Goal: Complete application form: Complete application form

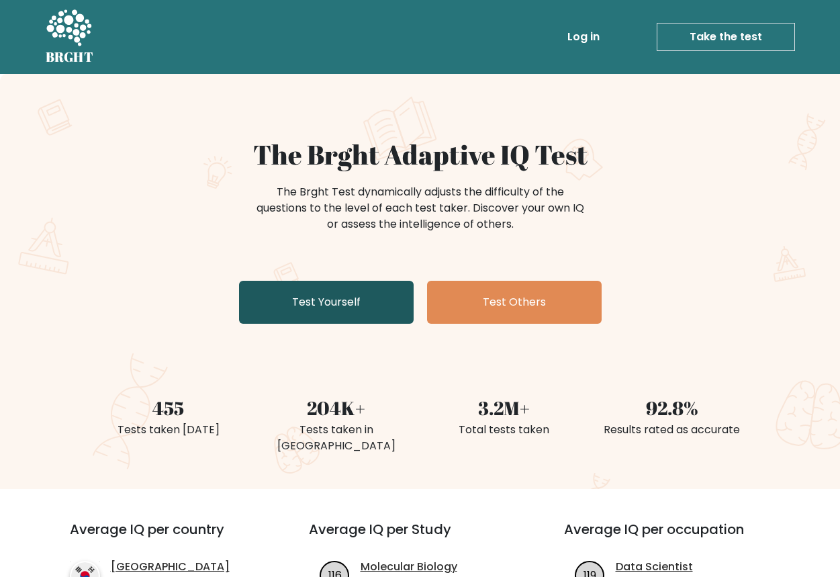
click at [315, 303] on link "Test Yourself" at bounding box center [326, 302] width 175 height 43
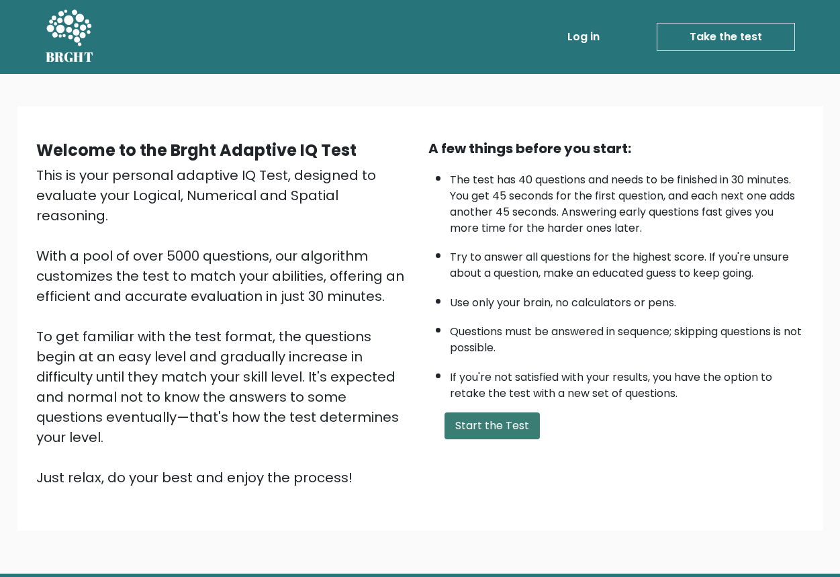
click at [507, 428] on button "Start the Test" at bounding box center [491, 425] width 95 height 27
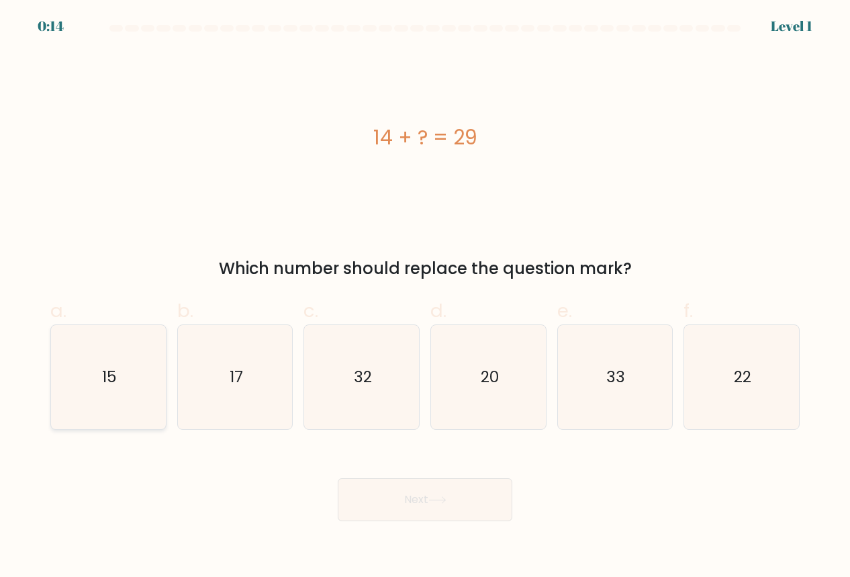
click at [118, 364] on icon "15" at bounding box center [108, 377] width 104 height 104
click at [425, 297] on input "a. 15" at bounding box center [425, 293] width 1 height 9
radio input "true"
click at [451, 497] on button "Next" at bounding box center [425, 499] width 175 height 43
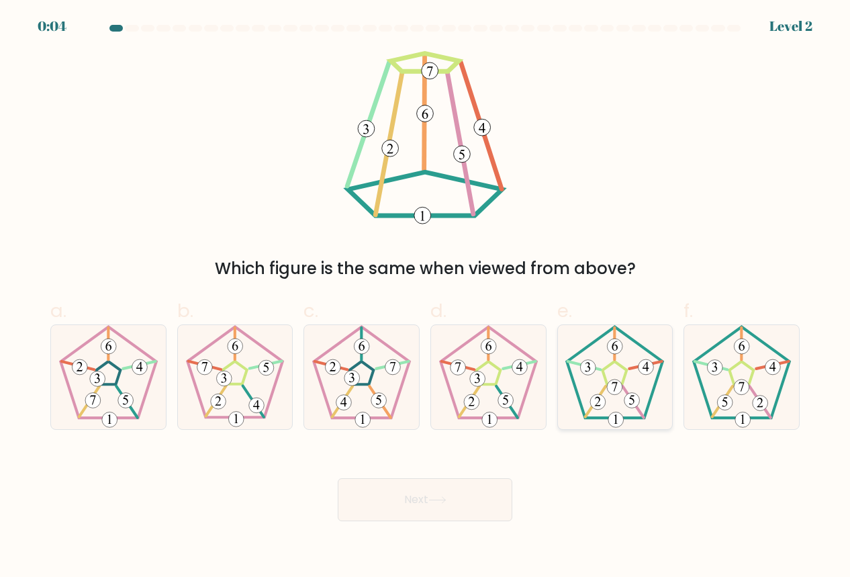
click at [615, 350] on 178 at bounding box center [615, 345] width 15 height 15
click at [426, 297] on input "e." at bounding box center [425, 293] width 1 height 9
radio input "true"
click at [422, 509] on button "Next" at bounding box center [425, 499] width 175 height 43
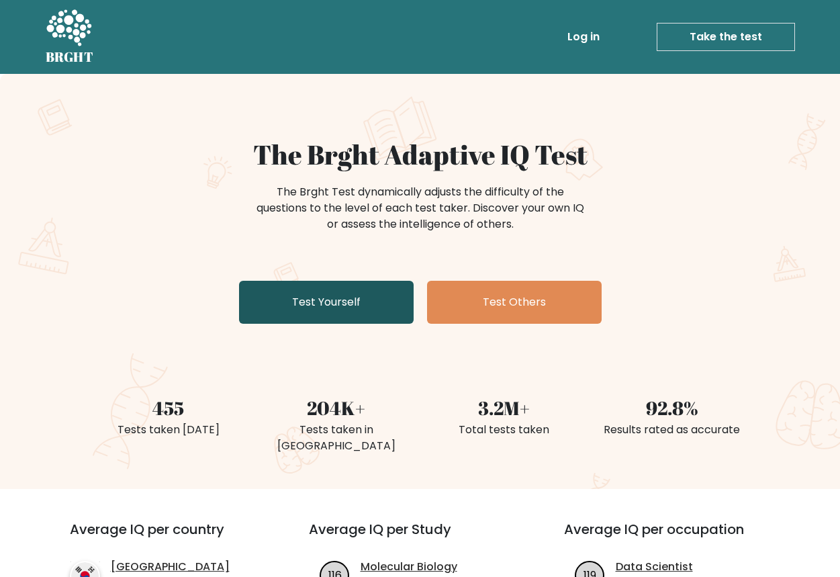
click at [323, 297] on link "Test Yourself" at bounding box center [326, 302] width 175 height 43
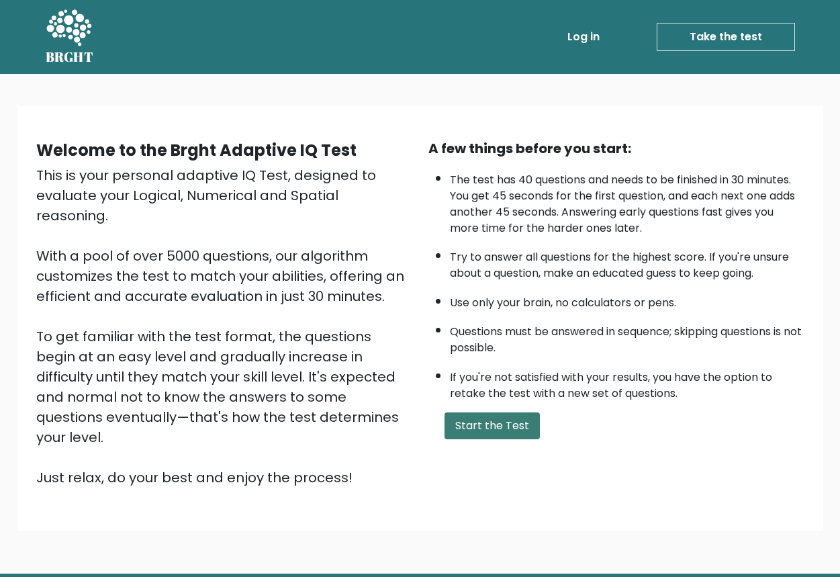
click at [497, 427] on button "Start the Test" at bounding box center [491, 425] width 95 height 27
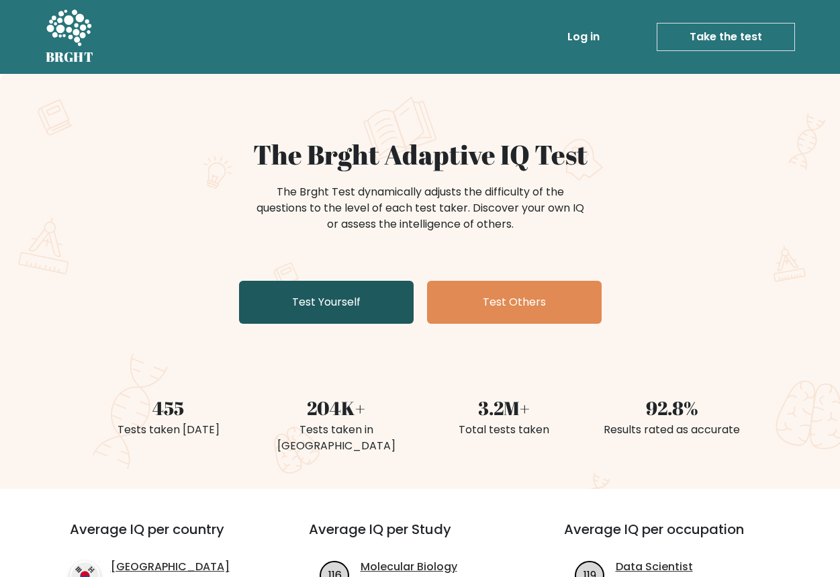
click at [346, 302] on link "Test Yourself" at bounding box center [326, 302] width 175 height 43
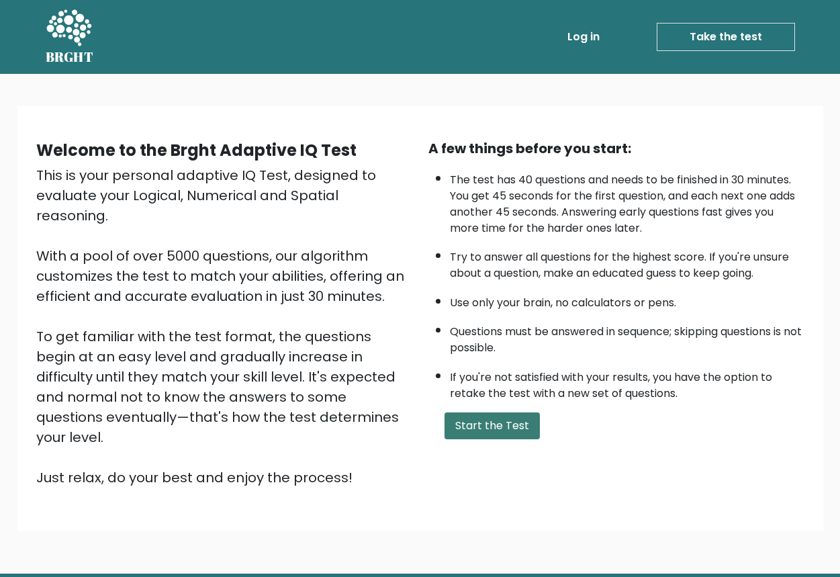
click at [486, 430] on button "Start the Test" at bounding box center [491, 425] width 95 height 27
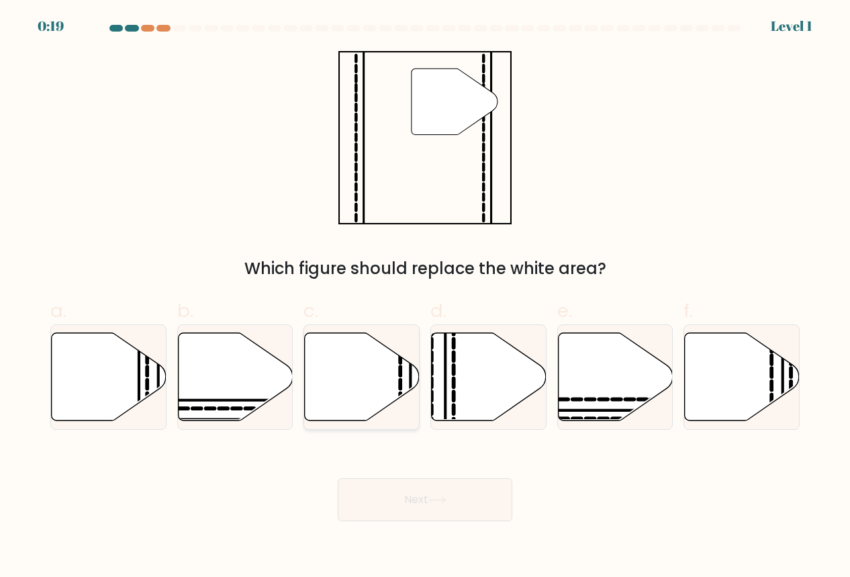
click at [360, 387] on icon at bounding box center [362, 376] width 115 height 88
click at [425, 297] on input "c." at bounding box center [425, 293] width 1 height 9
radio input "true"
click at [408, 495] on button "Next" at bounding box center [425, 499] width 175 height 43
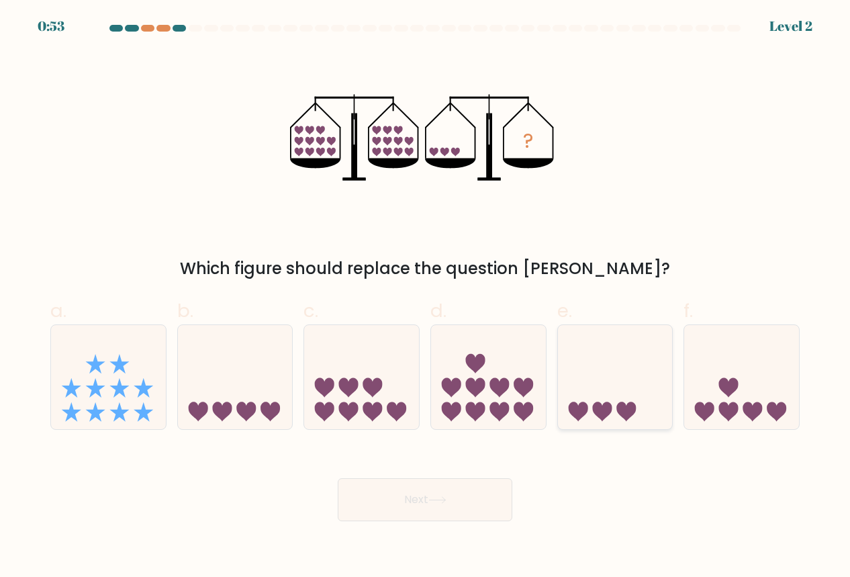
click at [610, 415] on icon at bounding box center [615, 377] width 115 height 95
click at [426, 297] on input "e." at bounding box center [425, 293] width 1 height 9
radio input "true"
click at [428, 497] on button "Next" at bounding box center [425, 499] width 175 height 43
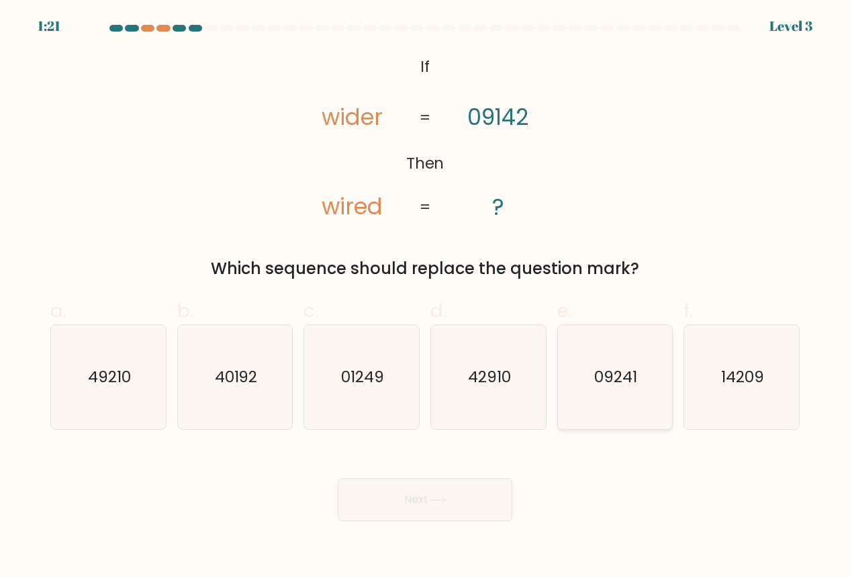
click at [626, 401] on icon "09241" at bounding box center [615, 377] width 104 height 104
click at [426, 297] on input "e. 09241" at bounding box center [425, 293] width 1 height 9
radio input "true"
click at [426, 497] on button "Next" at bounding box center [425, 499] width 175 height 43
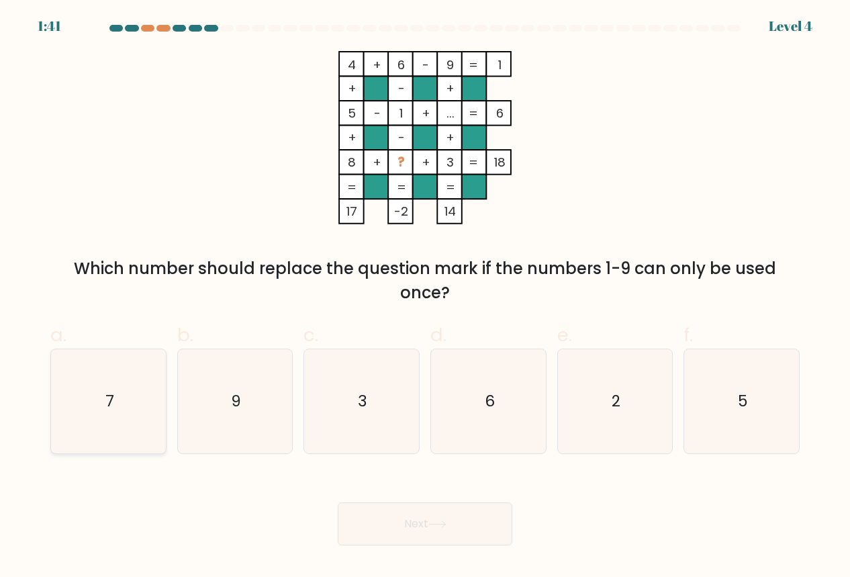
click at [105, 416] on icon "7" at bounding box center [108, 401] width 104 height 104
click at [425, 297] on input "a. 7" at bounding box center [425, 293] width 1 height 9
radio input "true"
click at [477, 536] on button "Next" at bounding box center [425, 523] width 175 height 43
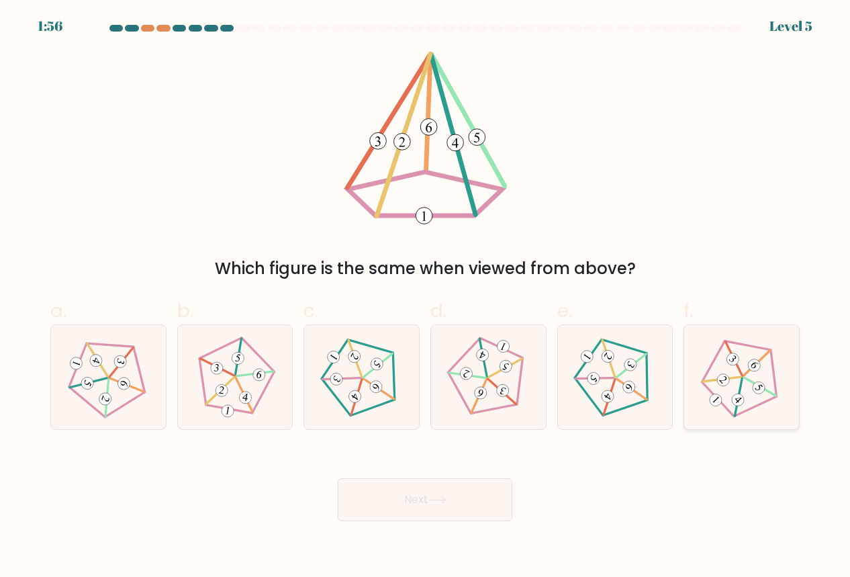
click at [752, 389] on icon at bounding box center [741, 377] width 83 height 83
click at [426, 297] on input "f." at bounding box center [425, 293] width 1 height 9
radio input "true"
click at [443, 500] on icon at bounding box center [437, 499] width 18 height 7
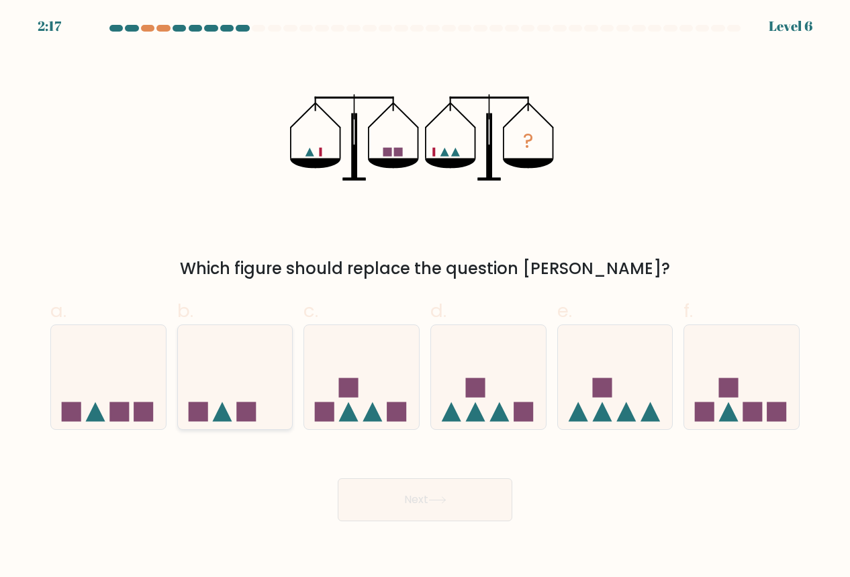
click at [223, 403] on icon at bounding box center [221, 411] width 19 height 19
click at [425, 297] on input "b." at bounding box center [425, 293] width 1 height 9
radio input "true"
click at [435, 513] on button "Next" at bounding box center [425, 499] width 175 height 43
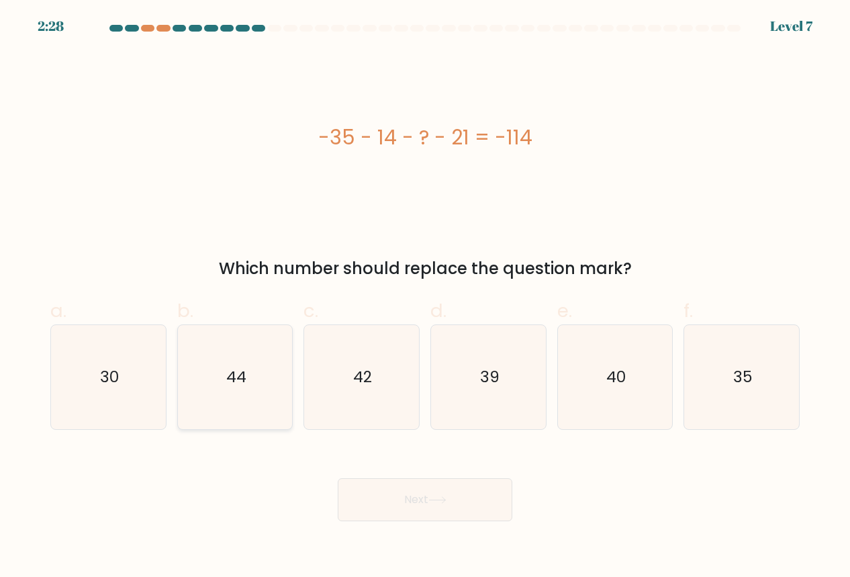
click at [235, 382] on text "44" at bounding box center [236, 376] width 20 height 21
click at [425, 297] on input "b. 44" at bounding box center [425, 293] width 1 height 9
radio input "true"
click at [421, 504] on button "Next" at bounding box center [425, 499] width 175 height 43
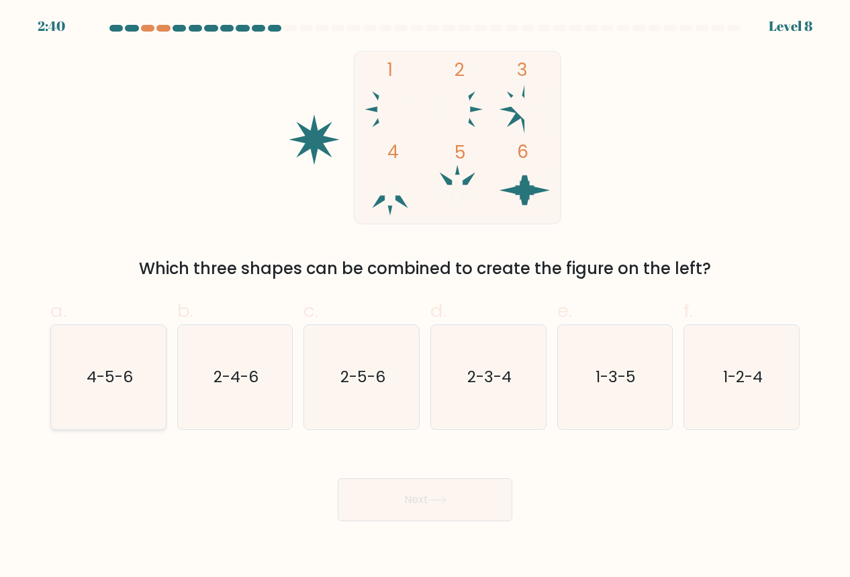
click at [105, 395] on icon "4-5-6" at bounding box center [108, 377] width 104 height 104
click at [425, 297] on input "a. 4-5-6" at bounding box center [425, 293] width 1 height 9
radio input "true"
click at [385, 495] on button "Next" at bounding box center [425, 499] width 175 height 43
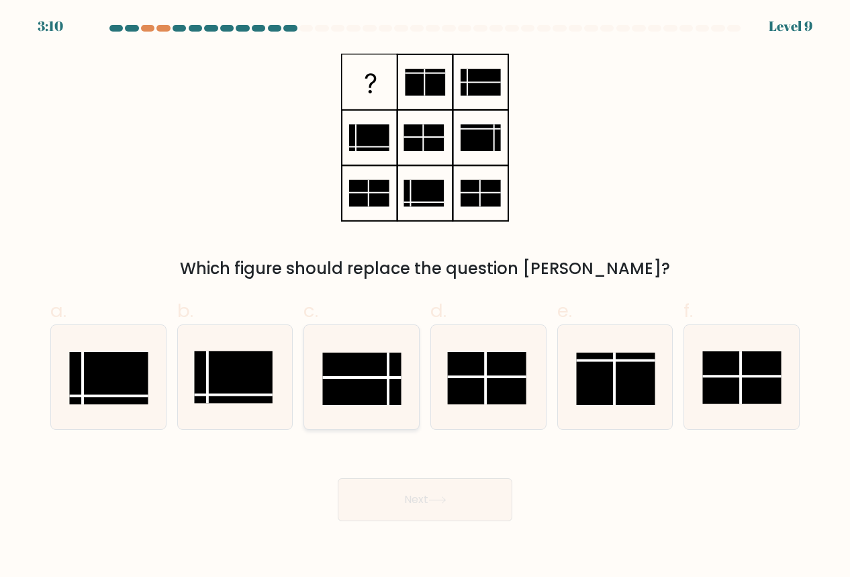
click at [385, 380] on rect at bounding box center [362, 378] width 79 height 52
click at [425, 297] on input "c." at bounding box center [425, 293] width 1 height 9
radio input "true"
click at [428, 500] on button "Next" at bounding box center [425, 499] width 175 height 43
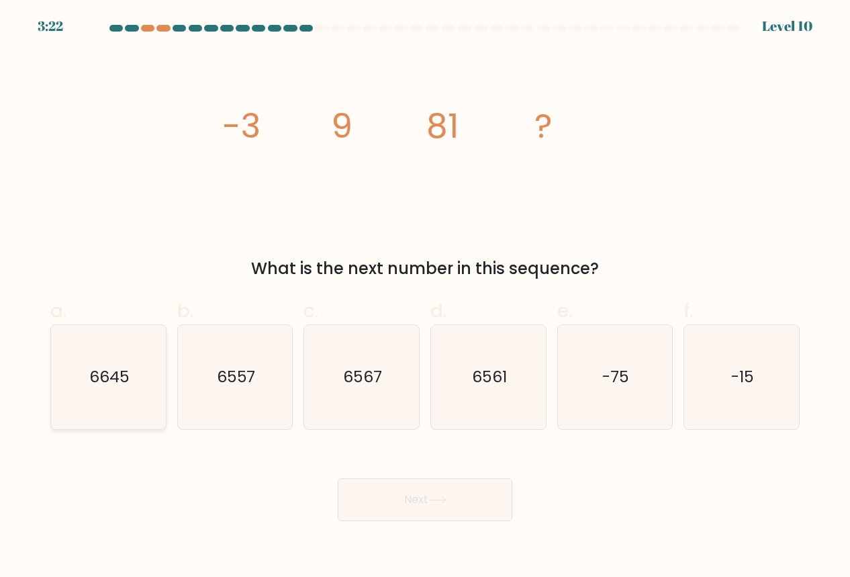
click at [140, 385] on icon "6645" at bounding box center [108, 377] width 104 height 104
click at [425, 297] on input "a. 6645" at bounding box center [425, 293] width 1 height 9
radio input "true"
click at [435, 493] on button "Next" at bounding box center [425, 499] width 175 height 43
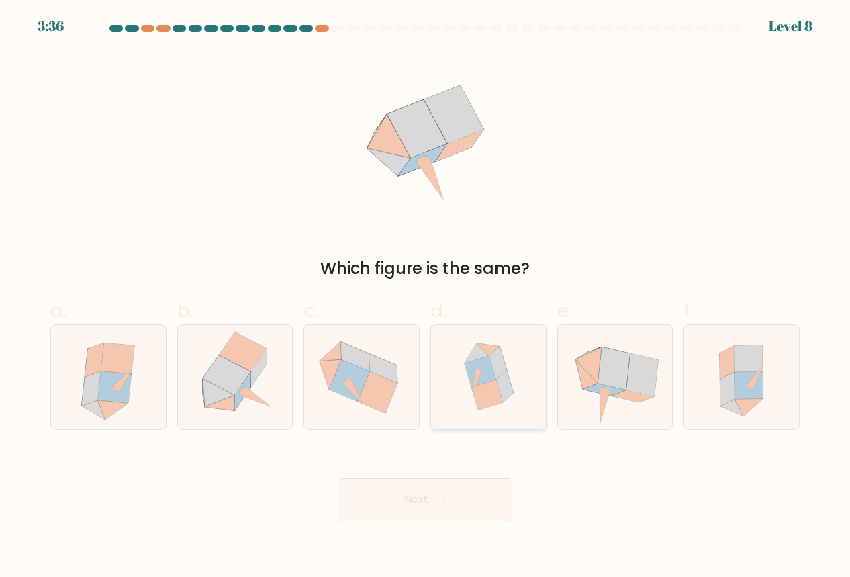
click at [482, 393] on icon at bounding box center [487, 394] width 32 height 31
click at [426, 297] on input "d." at bounding box center [425, 293] width 1 height 9
radio input "true"
click at [433, 506] on button "Next" at bounding box center [425, 499] width 175 height 43
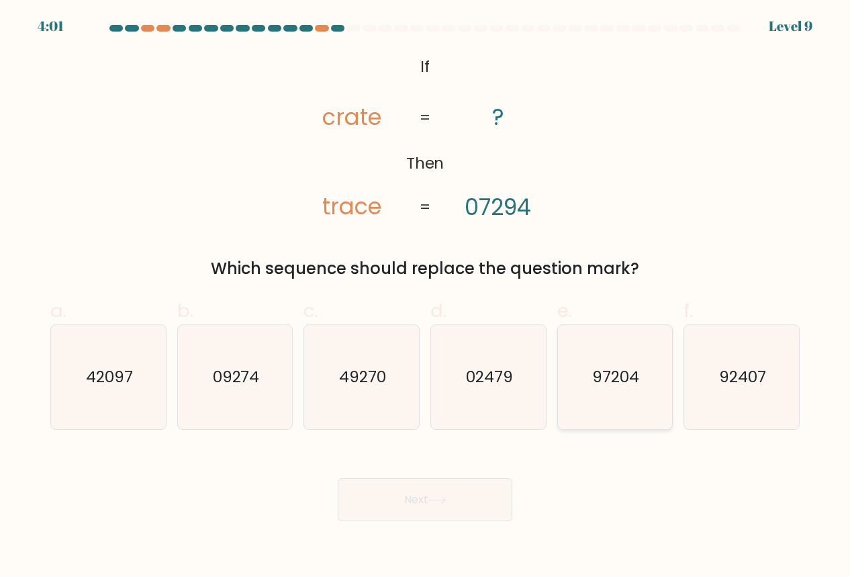
click at [613, 399] on icon "97204" at bounding box center [615, 377] width 104 height 104
click at [426, 297] on input "e. 97204" at bounding box center [425, 293] width 1 height 9
radio input "true"
click at [436, 495] on button "Next" at bounding box center [425, 499] width 175 height 43
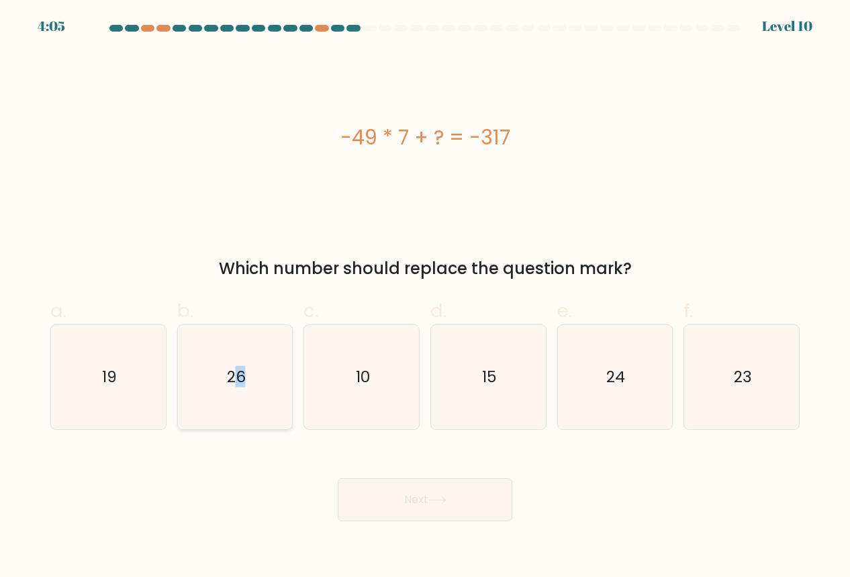
click at [240, 381] on text "26" at bounding box center [236, 376] width 19 height 21
drag, startPoint x: 240, startPoint y: 381, endPoint x: 248, endPoint y: 426, distance: 46.4
click at [248, 426] on icon "26" at bounding box center [235, 377] width 104 height 104
click at [425, 297] on input "b. 26" at bounding box center [425, 293] width 1 height 9
radio input "true"
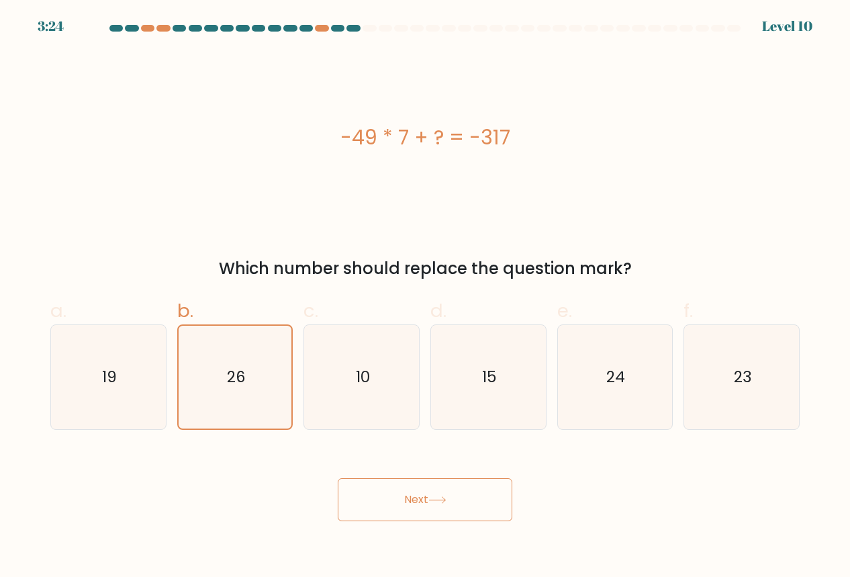
click at [414, 499] on button "Next" at bounding box center [425, 499] width 175 height 43
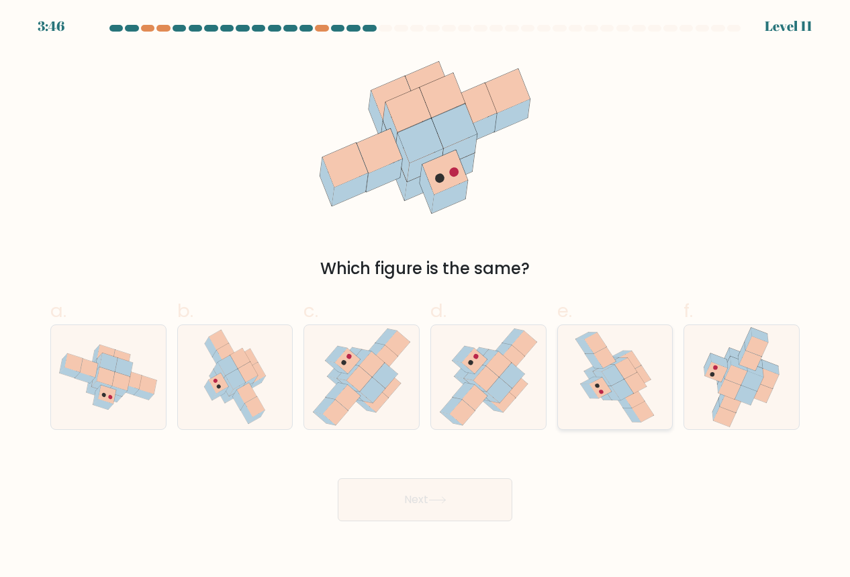
click at [600, 397] on icon at bounding box center [600, 387] width 22 height 21
click at [426, 297] on input "e." at bounding box center [425, 293] width 1 height 9
radio input "true"
click at [399, 494] on button "Next" at bounding box center [425, 499] width 175 height 43
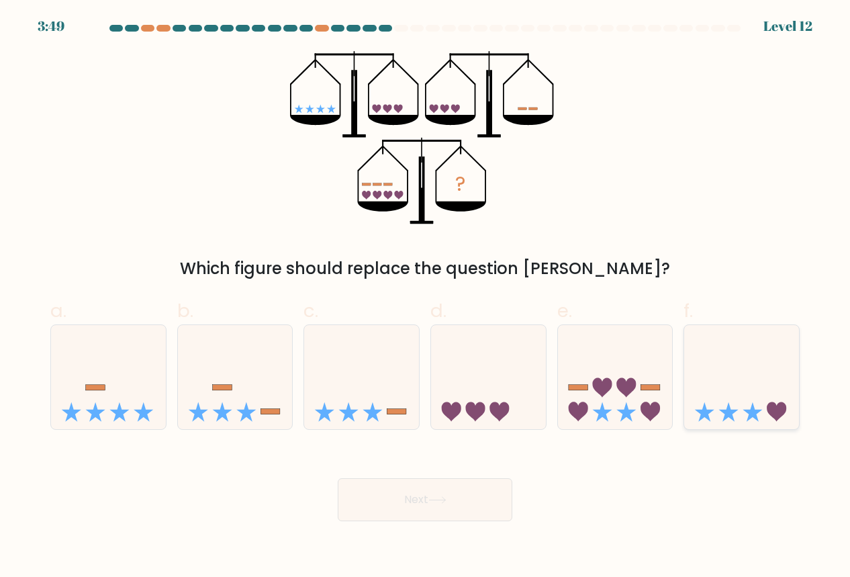
click at [738, 414] on icon at bounding box center [741, 377] width 115 height 95
click at [426, 297] on input "f." at bounding box center [425, 293] width 1 height 9
radio input "true"
click at [403, 497] on button "Next" at bounding box center [425, 499] width 175 height 43
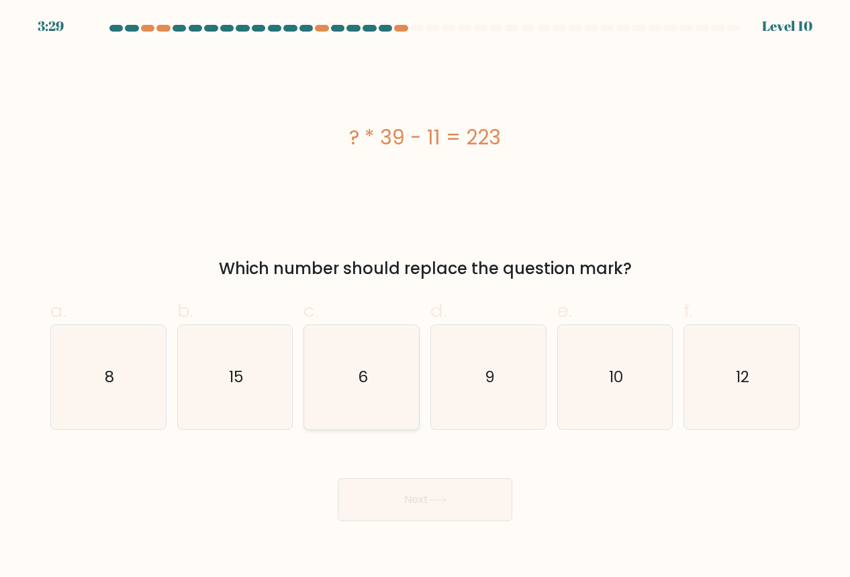
click at [391, 381] on icon "6" at bounding box center [361, 377] width 104 height 104
click at [425, 297] on input "c. 6" at bounding box center [425, 293] width 1 height 9
radio input "true"
click at [418, 501] on button "Next" at bounding box center [425, 499] width 175 height 43
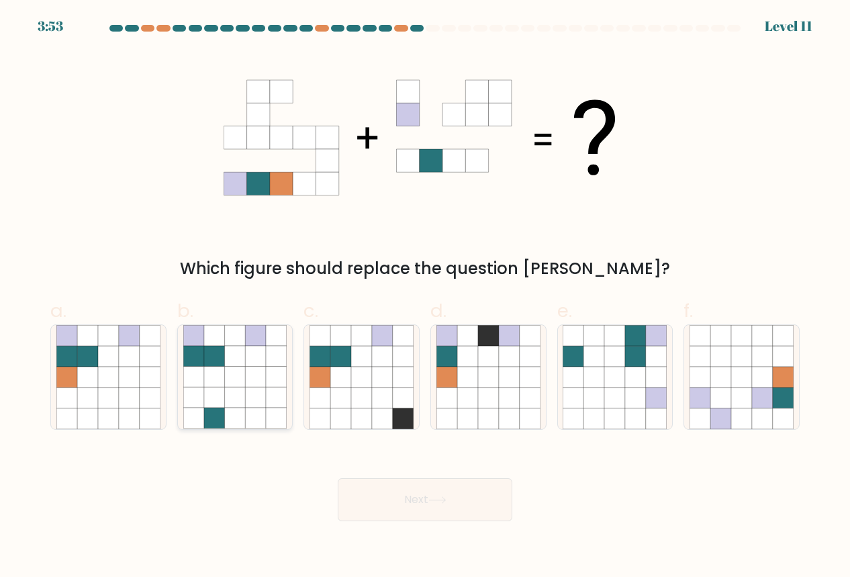
click at [239, 387] on icon at bounding box center [235, 377] width 21 height 21
click at [425, 297] on input "b." at bounding box center [425, 293] width 1 height 9
radio input "true"
click at [401, 501] on button "Next" at bounding box center [425, 499] width 175 height 43
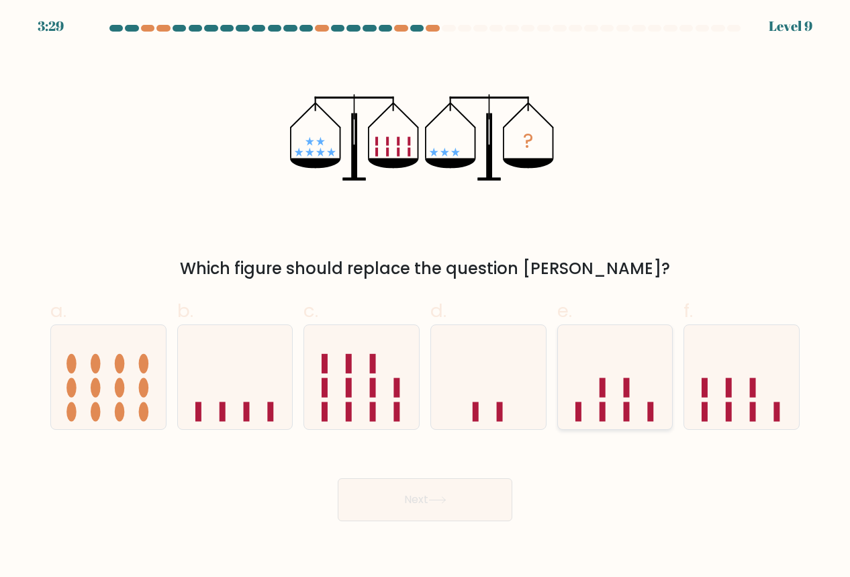
click at [646, 409] on icon at bounding box center [615, 377] width 115 height 95
click at [426, 297] on input "e." at bounding box center [425, 293] width 1 height 9
radio input "true"
click at [438, 493] on button "Next" at bounding box center [425, 499] width 175 height 43
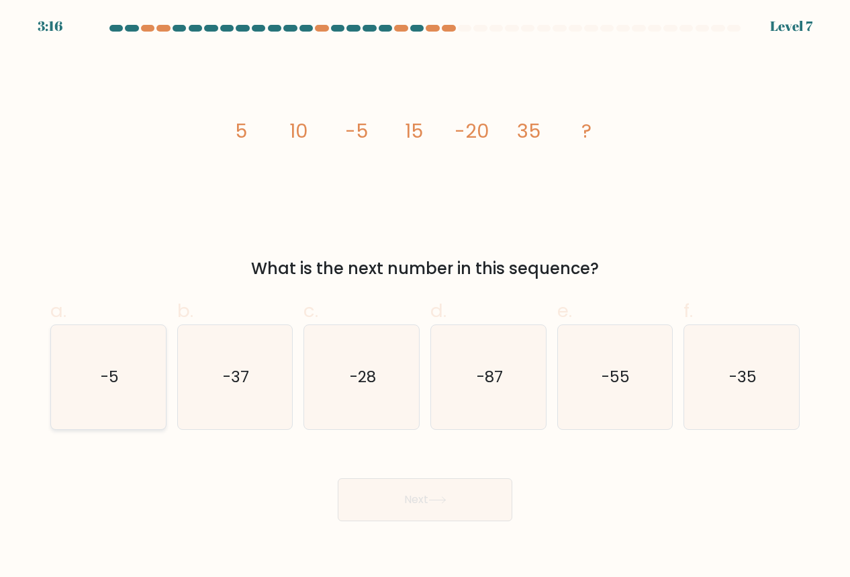
click at [99, 377] on icon "-5" at bounding box center [108, 377] width 104 height 104
click at [425, 297] on input "a. -5" at bounding box center [425, 293] width 1 height 9
radio input "true"
click at [387, 502] on button "Next" at bounding box center [425, 499] width 175 height 43
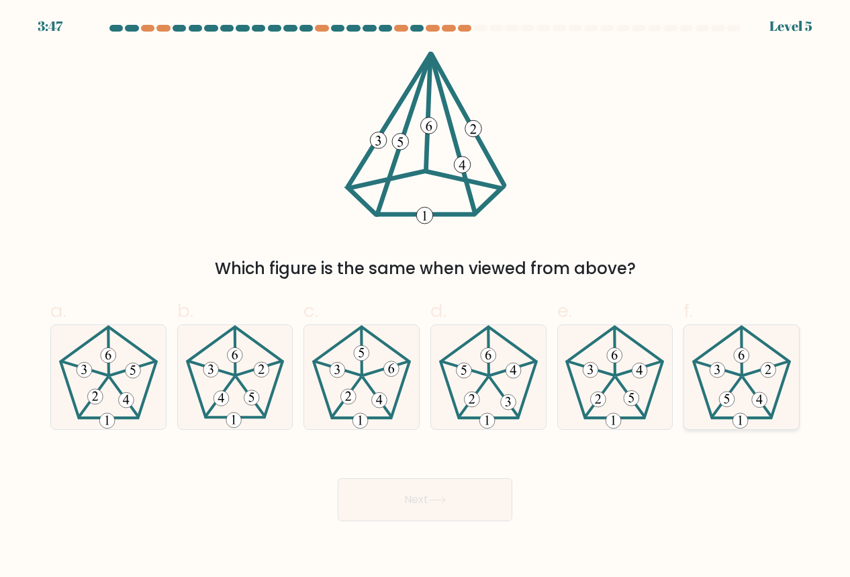
click at [746, 385] on icon at bounding box center [741, 377] width 104 height 104
click at [426, 297] on input "f." at bounding box center [425, 293] width 1 height 9
radio input "true"
click at [414, 506] on button "Next" at bounding box center [425, 499] width 175 height 43
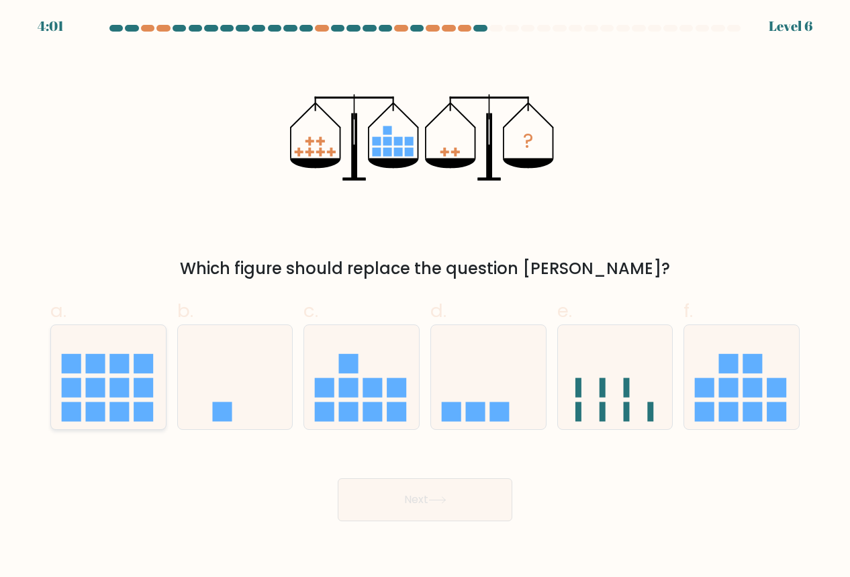
click at [119, 406] on rect at bounding box center [119, 411] width 19 height 19
click at [425, 297] on input "a." at bounding box center [425, 293] width 1 height 9
radio input "true"
click at [389, 491] on button "Next" at bounding box center [425, 499] width 175 height 43
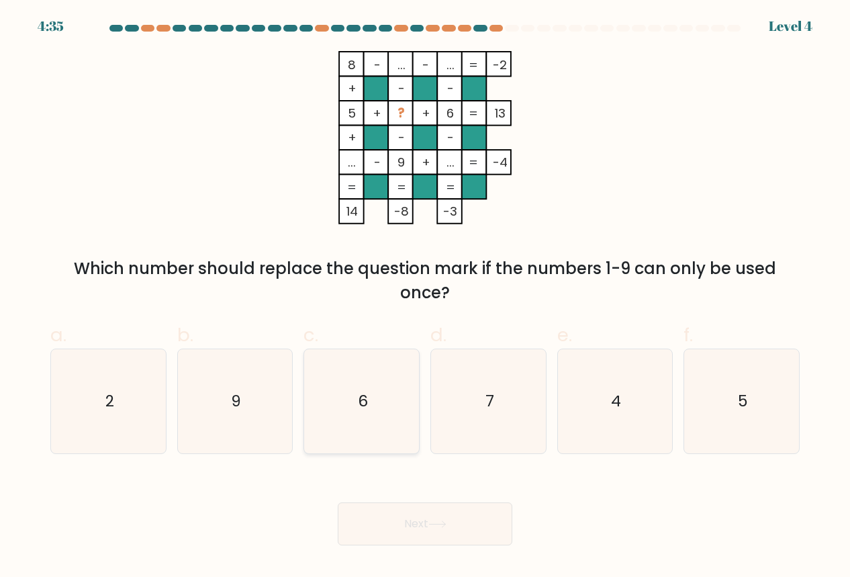
click at [357, 407] on icon "6" at bounding box center [361, 401] width 104 height 104
click at [425, 297] on input "c. 6" at bounding box center [425, 293] width 1 height 9
radio input "true"
click at [390, 520] on button "Next" at bounding box center [425, 523] width 175 height 43
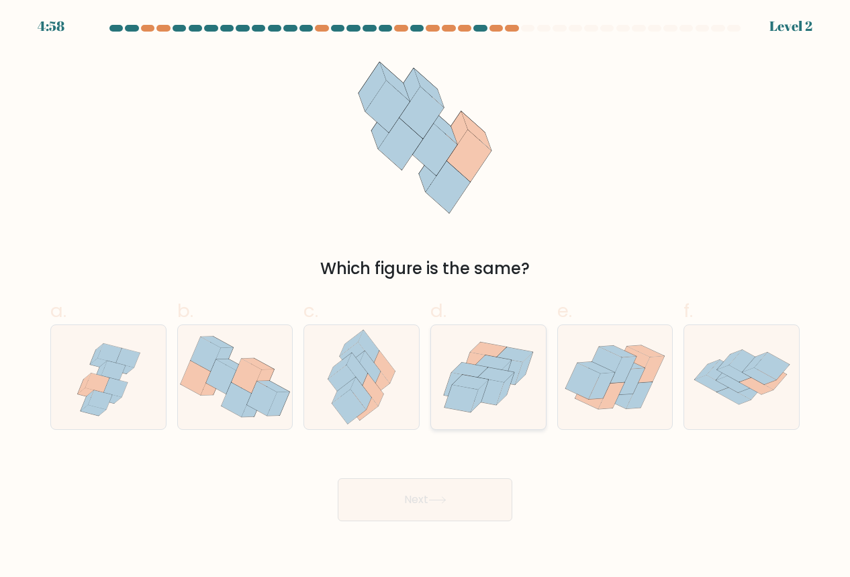
click at [499, 391] on icon at bounding box center [487, 390] width 34 height 27
click at [426, 297] on input "d." at bounding box center [425, 293] width 1 height 9
radio input "true"
click at [428, 504] on button "Next" at bounding box center [425, 499] width 175 height 43
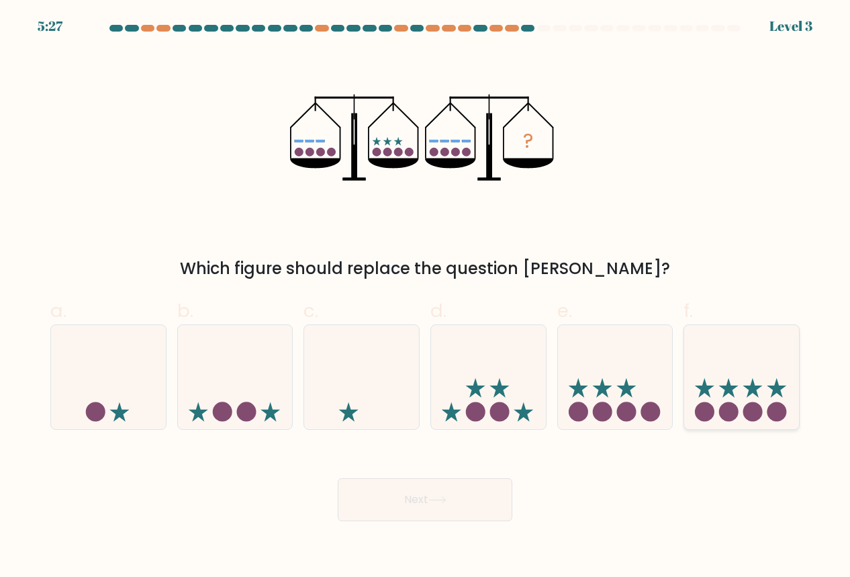
click at [742, 396] on icon at bounding box center [741, 377] width 115 height 95
click at [426, 297] on input "f." at bounding box center [425, 293] width 1 height 9
radio input "true"
click at [465, 483] on button "Next" at bounding box center [425, 499] width 175 height 43
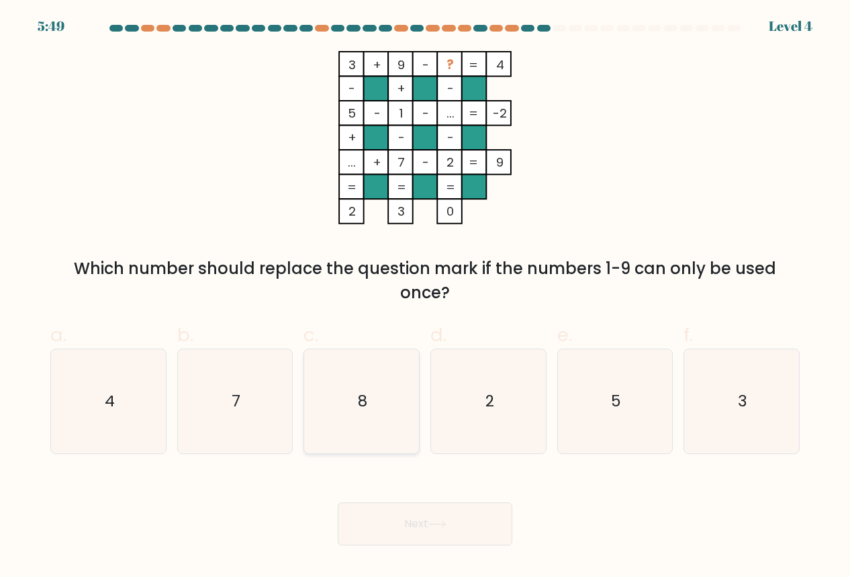
click at [351, 414] on icon "8" at bounding box center [361, 401] width 104 height 104
click at [425, 297] on input "c. 8" at bounding box center [425, 293] width 1 height 9
radio input "true"
click at [398, 520] on button "Next" at bounding box center [425, 523] width 175 height 43
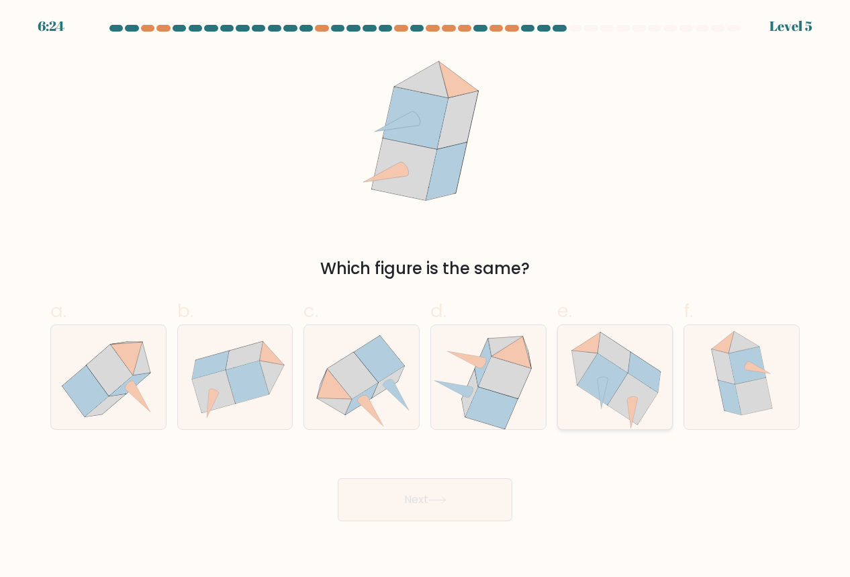
click at [614, 386] on icon at bounding box center [602, 379] width 50 height 52
click at [426, 297] on input "e." at bounding box center [425, 293] width 1 height 9
radio input "true"
click at [373, 491] on button "Next" at bounding box center [425, 499] width 175 height 43
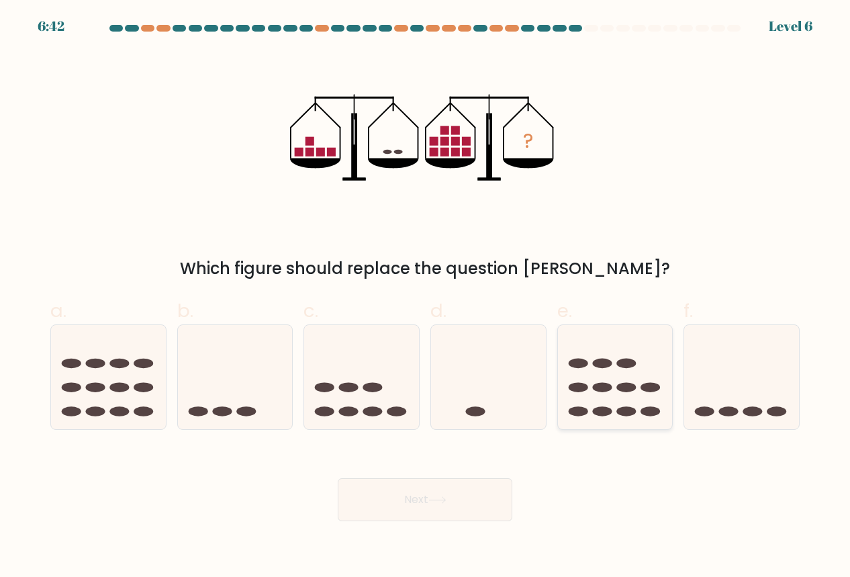
click at [631, 407] on icon at bounding box center [615, 377] width 115 height 95
click at [426, 297] on input "e." at bounding box center [425, 293] width 1 height 9
radio input "true"
click at [432, 501] on icon at bounding box center [437, 499] width 18 height 7
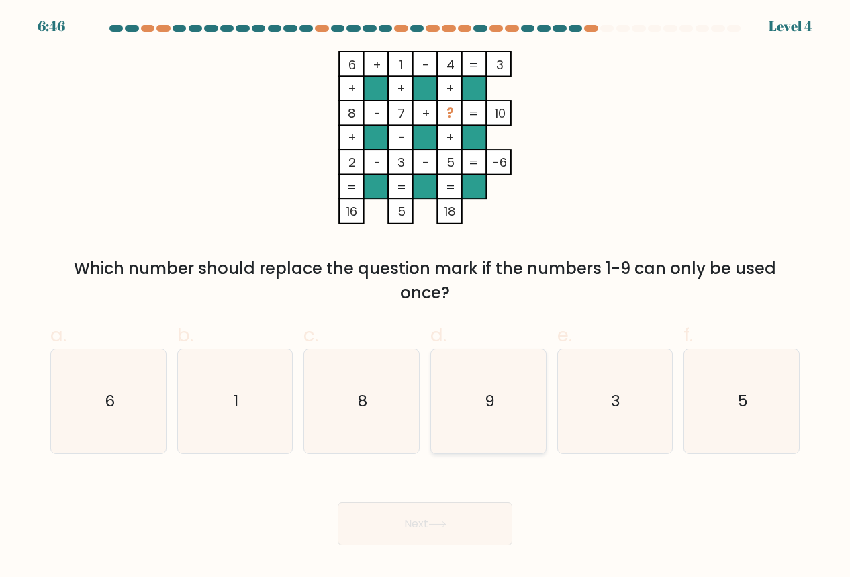
click at [476, 397] on icon "9" at bounding box center [488, 401] width 104 height 104
click at [426, 297] on input "d. 9" at bounding box center [425, 293] width 1 height 9
radio input "true"
click at [427, 514] on button "Next" at bounding box center [425, 523] width 175 height 43
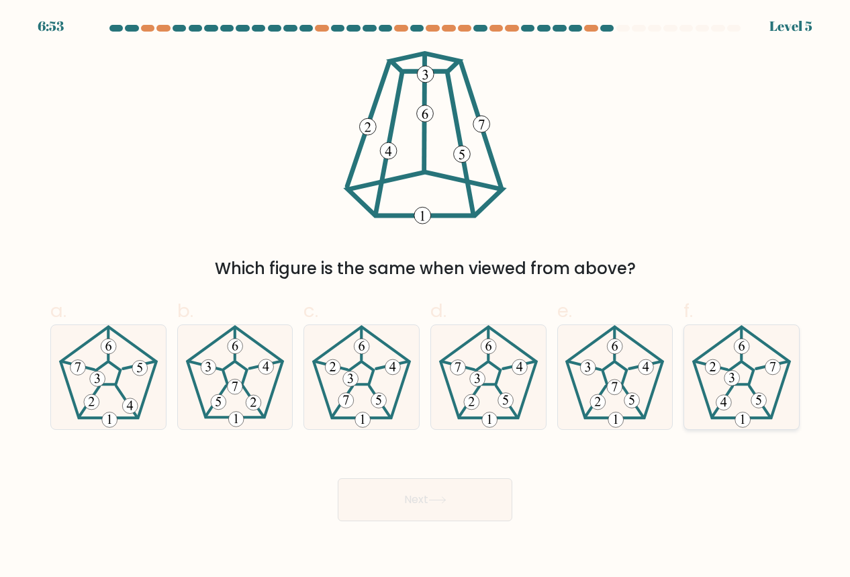
click at [742, 376] on icon at bounding box center [741, 377] width 104 height 104
click at [426, 297] on input "f." at bounding box center [425, 293] width 1 height 9
radio input "true"
click at [399, 499] on button "Next" at bounding box center [425, 499] width 175 height 43
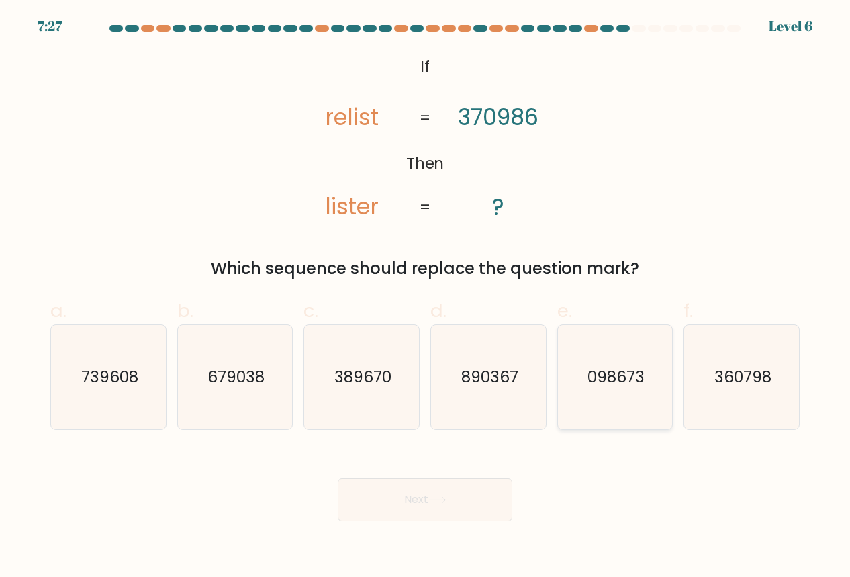
click at [638, 371] on text "098673" at bounding box center [615, 376] width 57 height 21
click at [426, 297] on input "e. 098673" at bounding box center [425, 293] width 1 height 9
radio input "true"
click at [399, 501] on button "Next" at bounding box center [425, 499] width 175 height 43
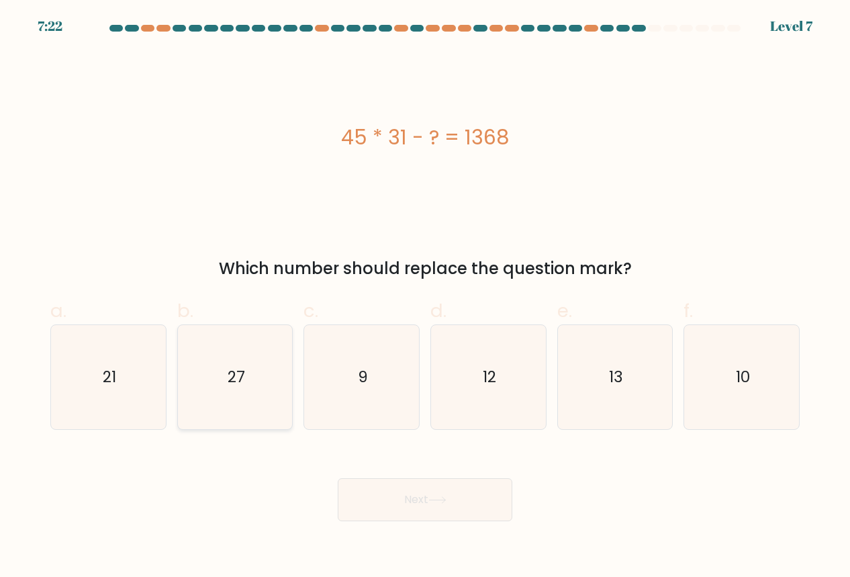
click at [260, 355] on icon "27" at bounding box center [235, 377] width 104 height 104
click at [425, 297] on input "b. 27" at bounding box center [425, 293] width 1 height 9
radio input "true"
click at [418, 499] on button "Next" at bounding box center [425, 499] width 175 height 43
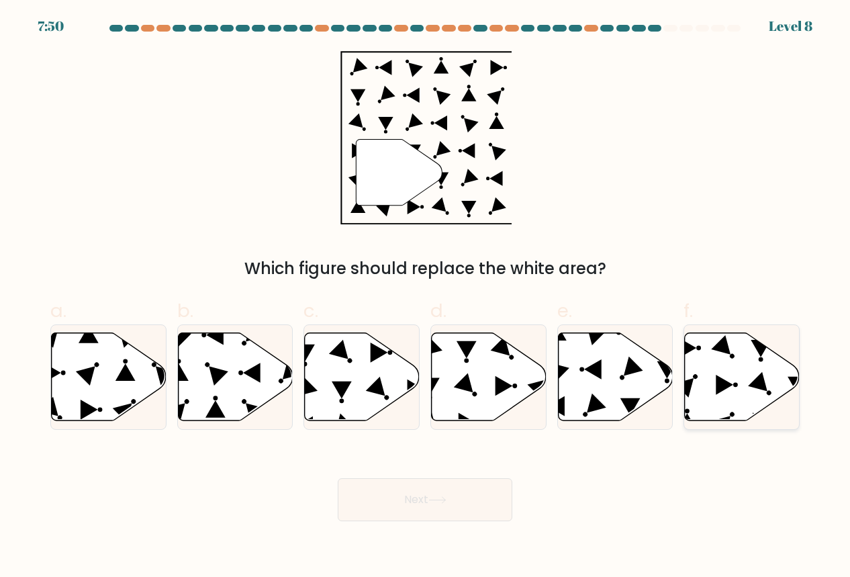
click at [715, 363] on icon at bounding box center [742, 376] width 115 height 88
click at [426, 297] on input "f." at bounding box center [425, 293] width 1 height 9
radio input "true"
click at [392, 501] on button "Next" at bounding box center [425, 499] width 175 height 43
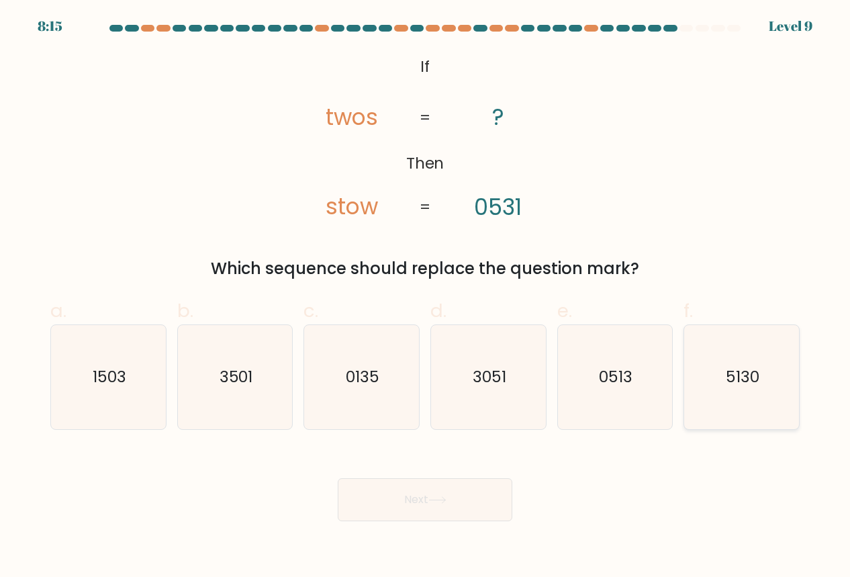
click at [718, 394] on icon "5130" at bounding box center [741, 377] width 104 height 104
click at [426, 297] on input "f. 5130" at bounding box center [425, 293] width 1 height 9
radio input "true"
click at [405, 495] on button "Next" at bounding box center [425, 499] width 175 height 43
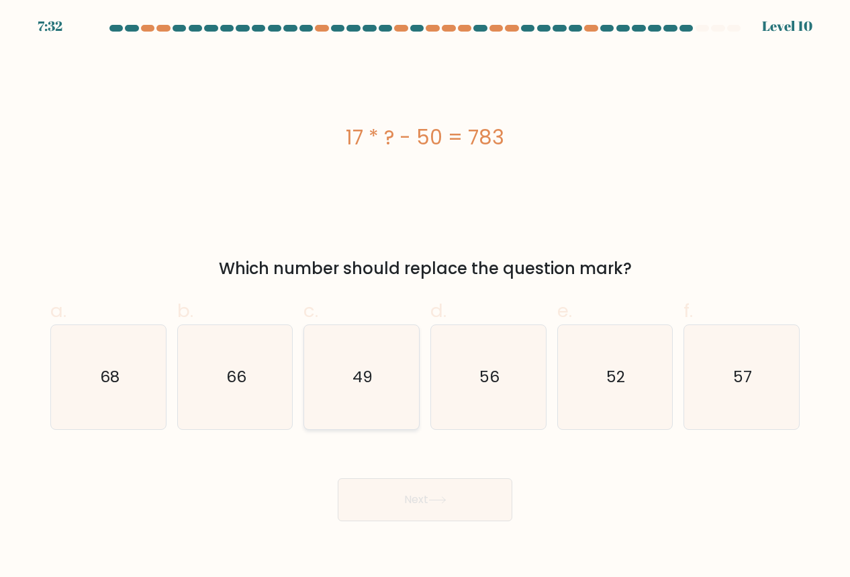
click at [379, 366] on icon "49" at bounding box center [361, 377] width 104 height 104
click at [425, 297] on input "c. 49" at bounding box center [425, 293] width 1 height 9
radio input "true"
click at [446, 505] on button "Next" at bounding box center [425, 499] width 175 height 43
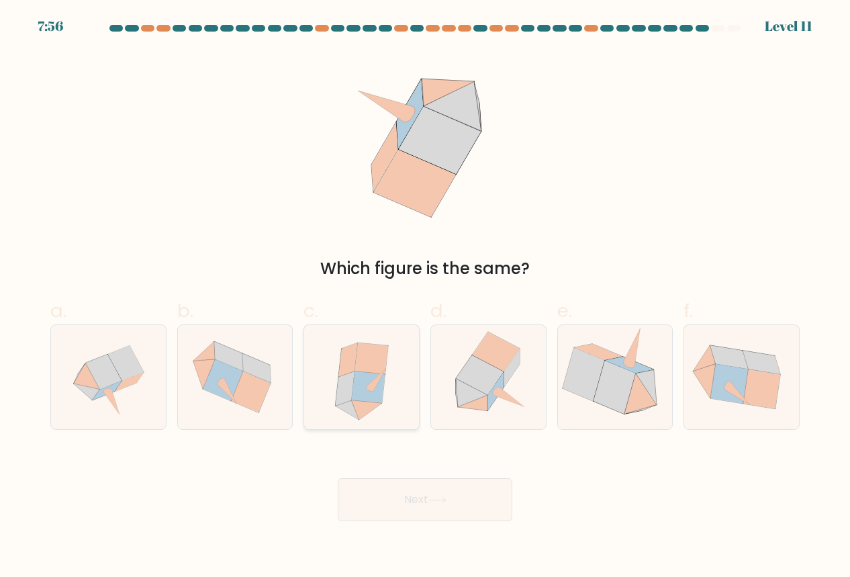
click at [365, 382] on icon at bounding box center [368, 387] width 34 height 32
click at [425, 297] on input "c." at bounding box center [425, 293] width 1 height 9
radio input "true"
click at [410, 501] on button "Next" at bounding box center [425, 499] width 175 height 43
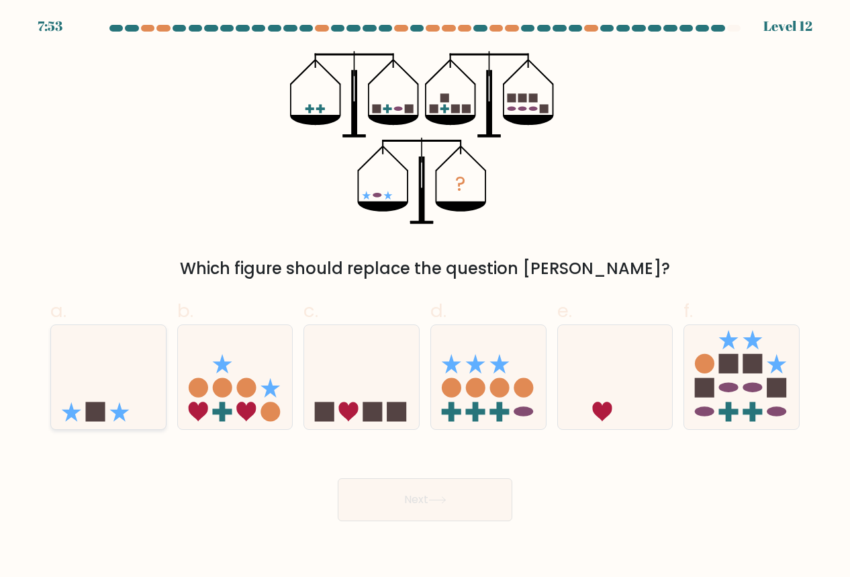
click at [124, 403] on icon at bounding box center [108, 377] width 115 height 95
click at [425, 297] on input "a." at bounding box center [425, 293] width 1 height 9
radio input "true"
click at [396, 489] on button "Next" at bounding box center [425, 499] width 175 height 43
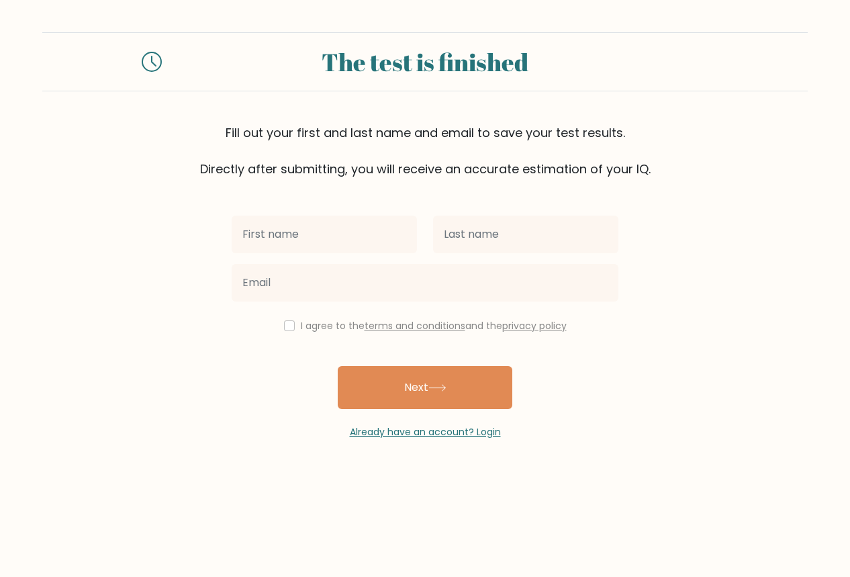
click at [271, 232] on input "text" at bounding box center [324, 234] width 185 height 38
type input "valenly"
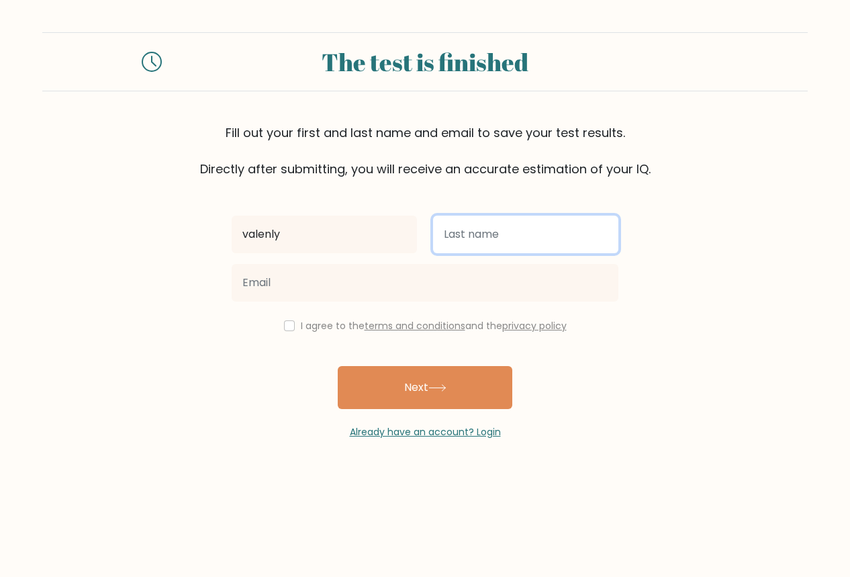
click at [473, 236] on input "text" at bounding box center [525, 234] width 185 height 38
type input "Nand"
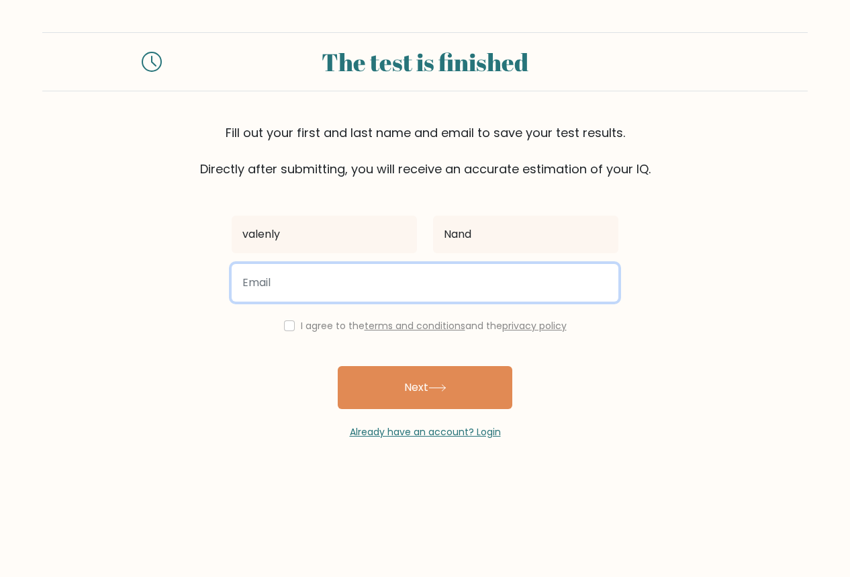
click at [298, 291] on input "email" at bounding box center [425, 283] width 387 height 38
type input "valenlynand111814@gmail.com"
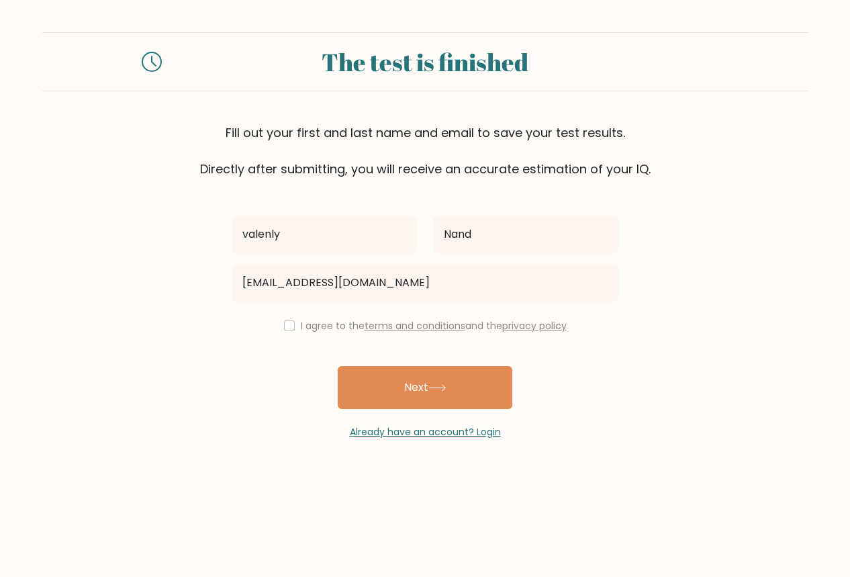
click at [282, 334] on div "valenly Nand valenlynand111814@gmail.com I agree to the terms and conditions an…" at bounding box center [425, 308] width 403 height 261
click at [284, 326] on input "checkbox" at bounding box center [289, 325] width 11 height 11
checkbox input "true"
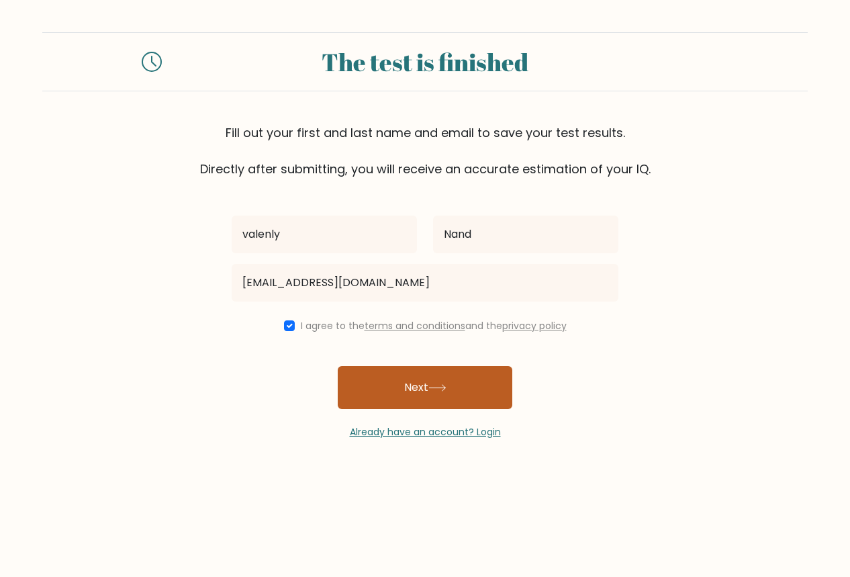
click at [387, 383] on button "Next" at bounding box center [425, 387] width 175 height 43
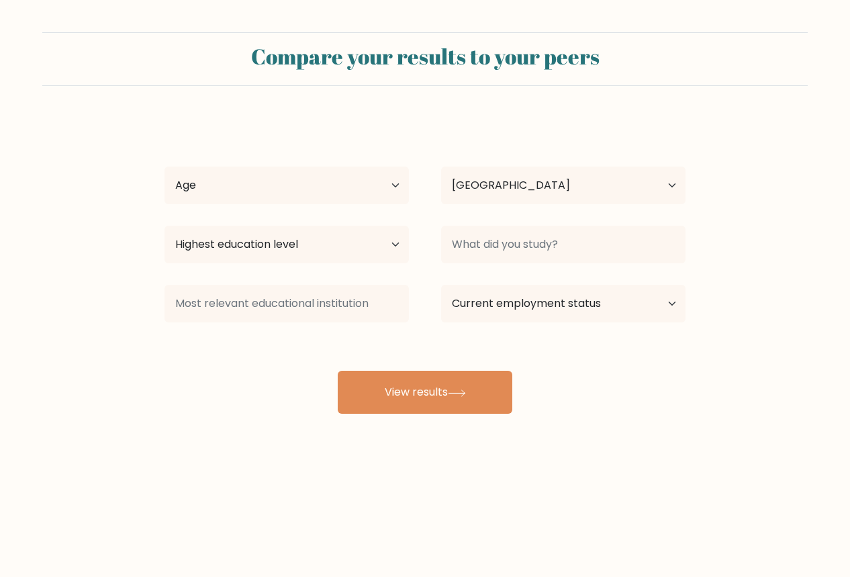
select select "PH"
click at [361, 182] on select "Age Under 18 years old 18-24 years old 25-34 years old 35-44 years old 45-54 ye…" at bounding box center [286, 185] width 244 height 38
select select "35_44"
click at [164, 166] on select "Age Under 18 years old 18-24 years old 25-34 years old 35-44 years old 45-54 ye…" at bounding box center [286, 185] width 244 height 38
click at [362, 245] on select "Highest education level No schooling Primary Lower Secondary Upper Secondary Oc…" at bounding box center [286, 245] width 244 height 38
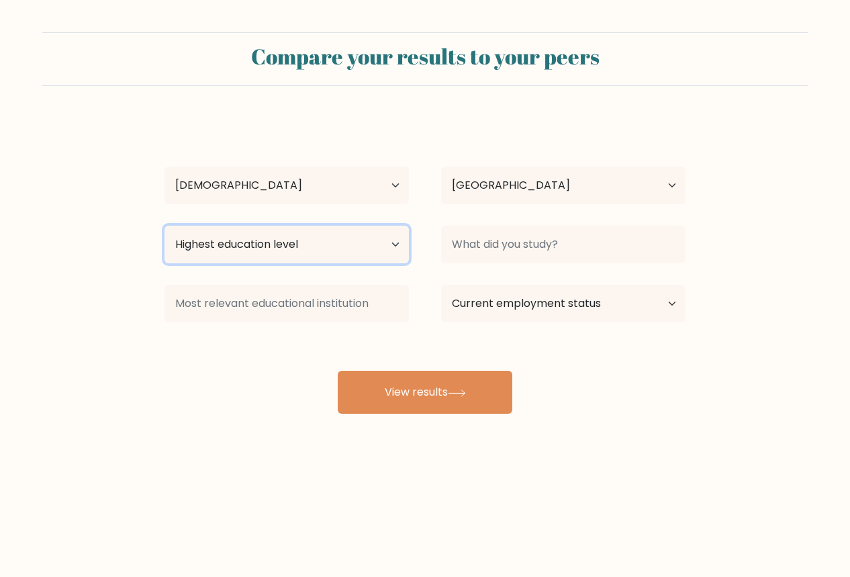
select select "occupation_specific"
click at [164, 226] on select "Highest education level No schooling Primary Lower Secondary Upper Secondary Oc…" at bounding box center [286, 245] width 244 height 38
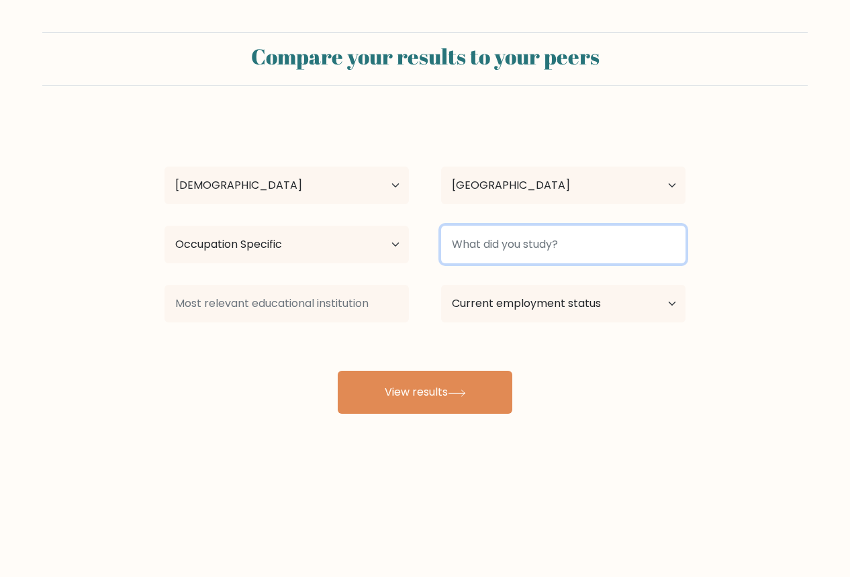
click at [589, 244] on input at bounding box center [563, 245] width 244 height 38
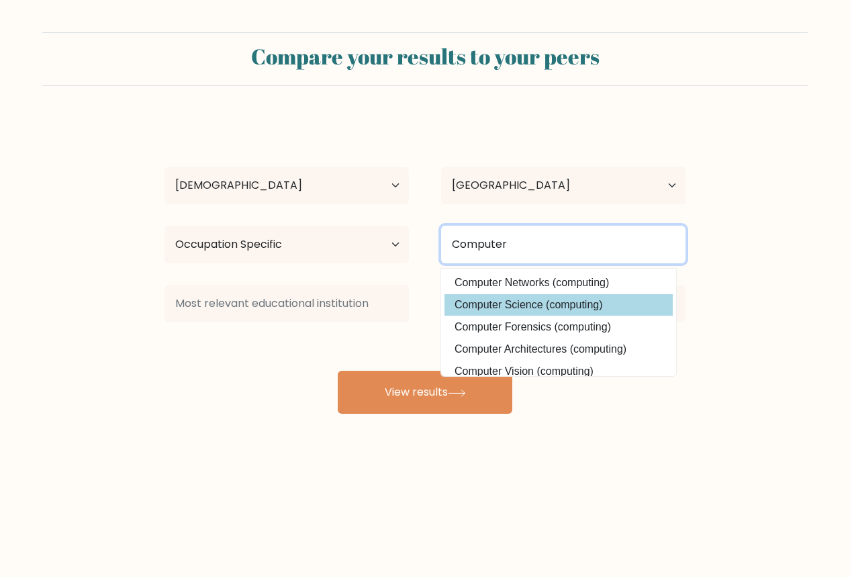
type input "Computer"
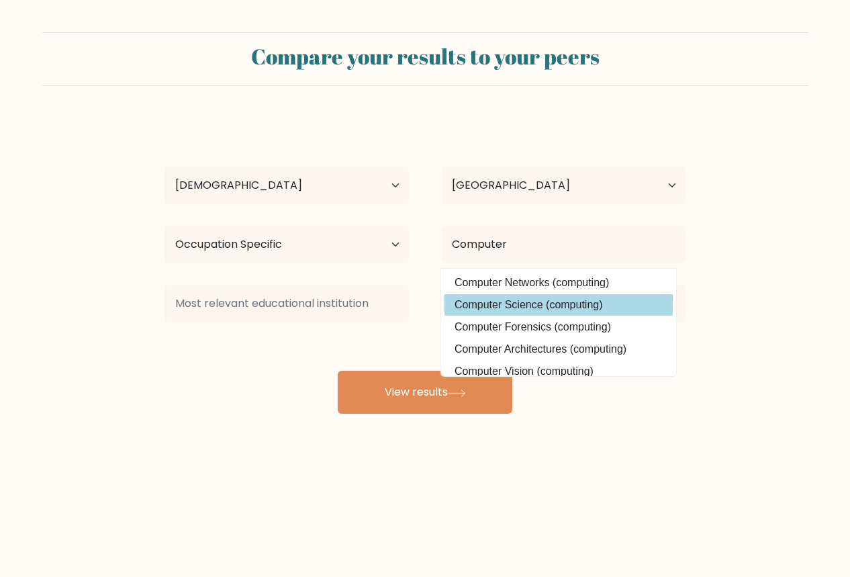
click at [501, 303] on div "valenly Nand Age Under 18 years old 18-24 years old 25-34 years old 35-44 years…" at bounding box center [424, 265] width 537 height 295
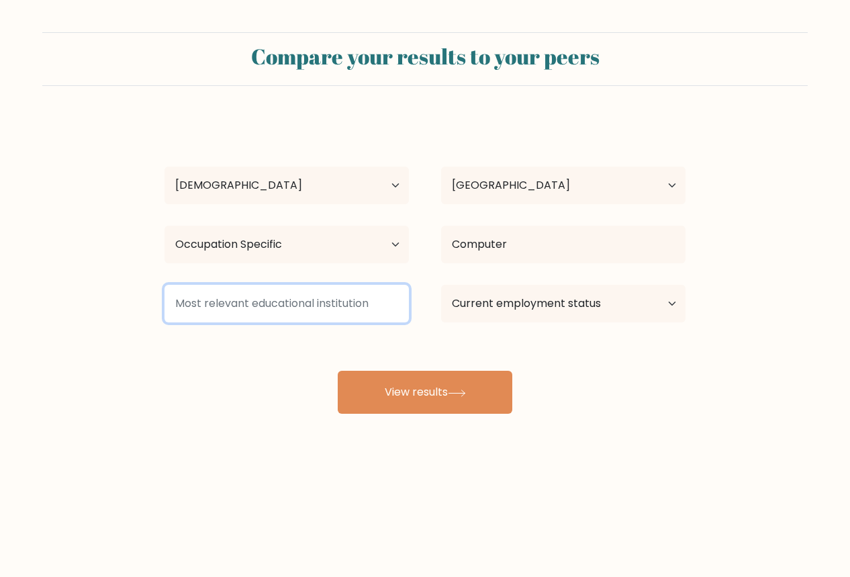
click at [256, 309] on input at bounding box center [286, 304] width 244 height 38
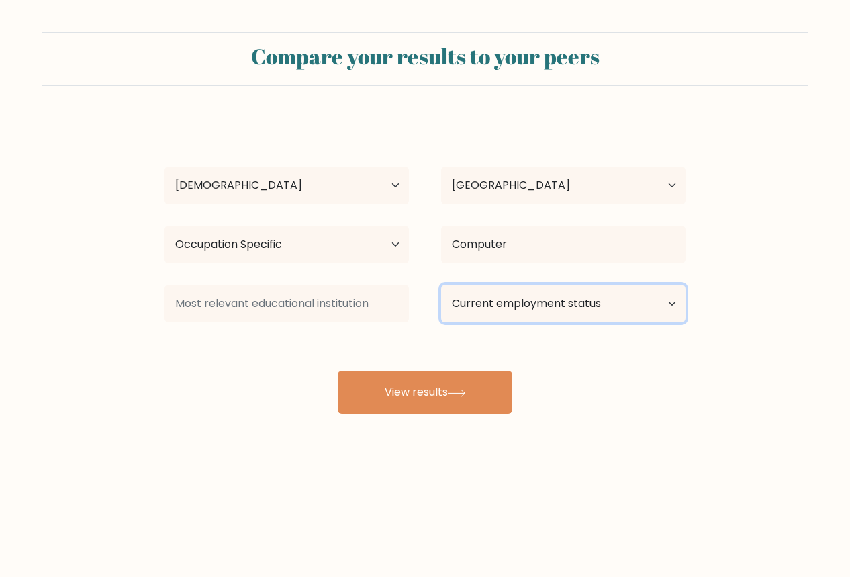
click at [605, 302] on select "Current employment status Employed Student Retired Other / prefer not to answer" at bounding box center [563, 304] width 244 height 38
select select "other"
click at [441, 285] on select "Current employment status Employed Student Retired Other / prefer not to answer" at bounding box center [563, 304] width 244 height 38
click at [556, 289] on select "Current employment status Employed Student Retired Other / prefer not to answer" at bounding box center [563, 304] width 244 height 38
click at [441, 285] on select "Current employment status Employed Student Retired Other / prefer not to answer" at bounding box center [563, 304] width 244 height 38
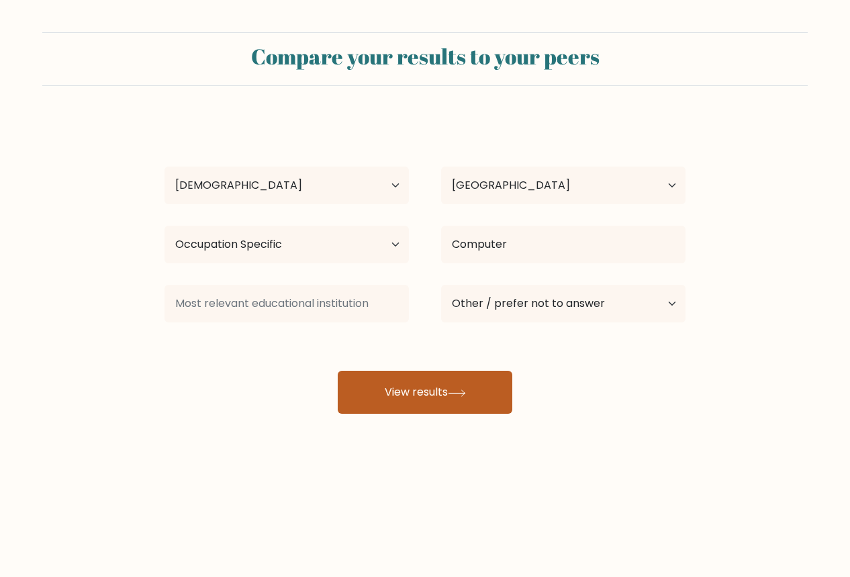
click at [438, 396] on button "View results" at bounding box center [425, 392] width 175 height 43
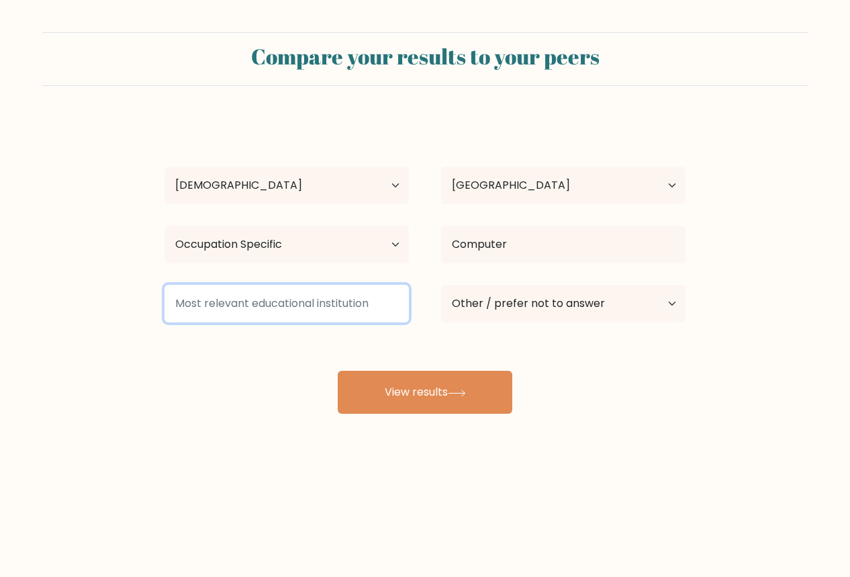
click at [253, 299] on input at bounding box center [286, 304] width 244 height 38
click at [369, 316] on input at bounding box center [286, 304] width 244 height 38
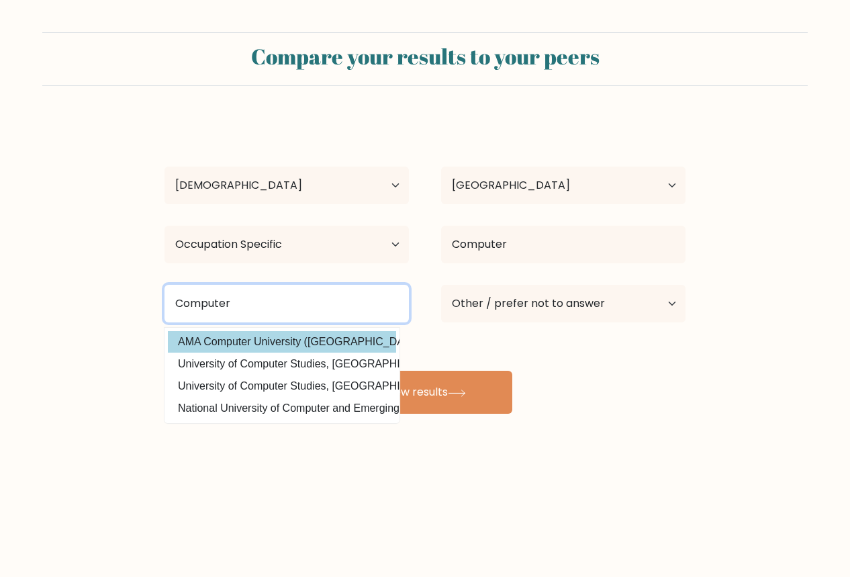
type input "Computer"
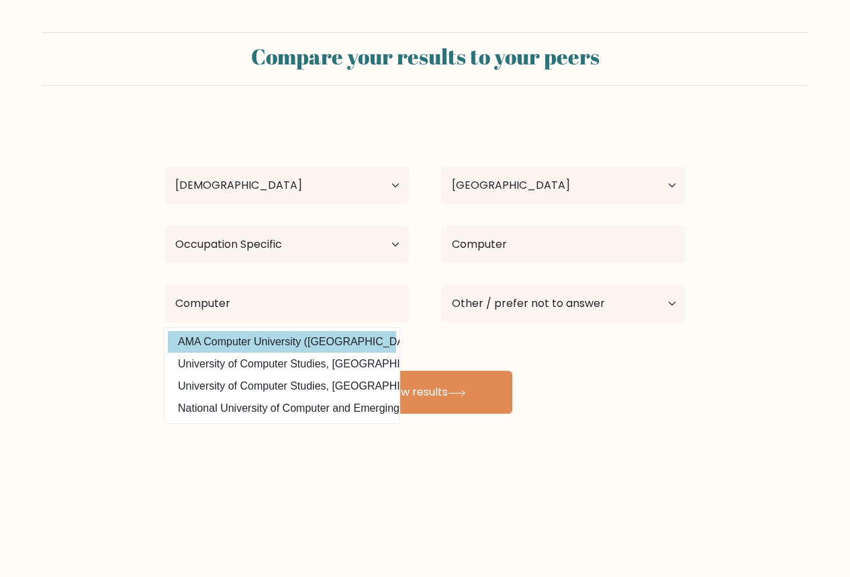
click at [306, 347] on div "valenly Nand Age Under 18 years old 18-24 years old 25-34 years old 35-44 years…" at bounding box center [424, 265] width 537 height 295
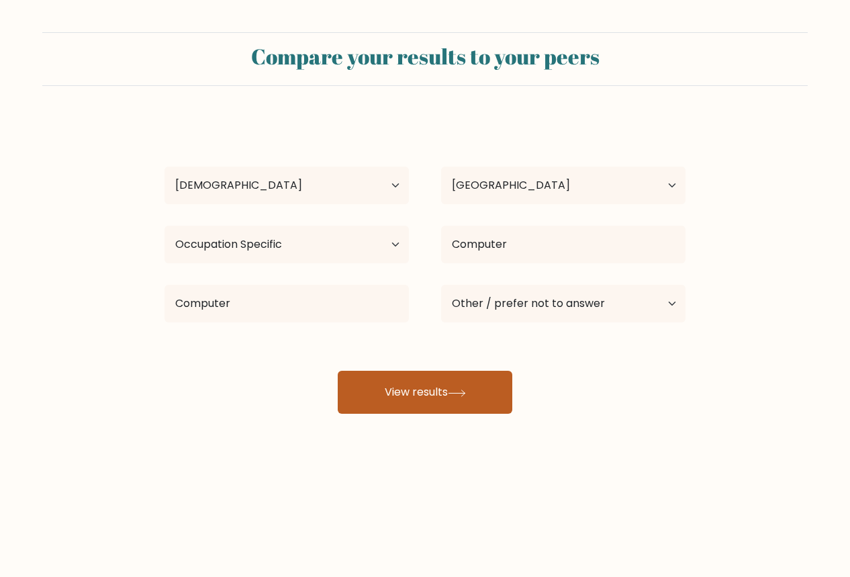
click at [405, 392] on button "View results" at bounding box center [425, 392] width 175 height 43
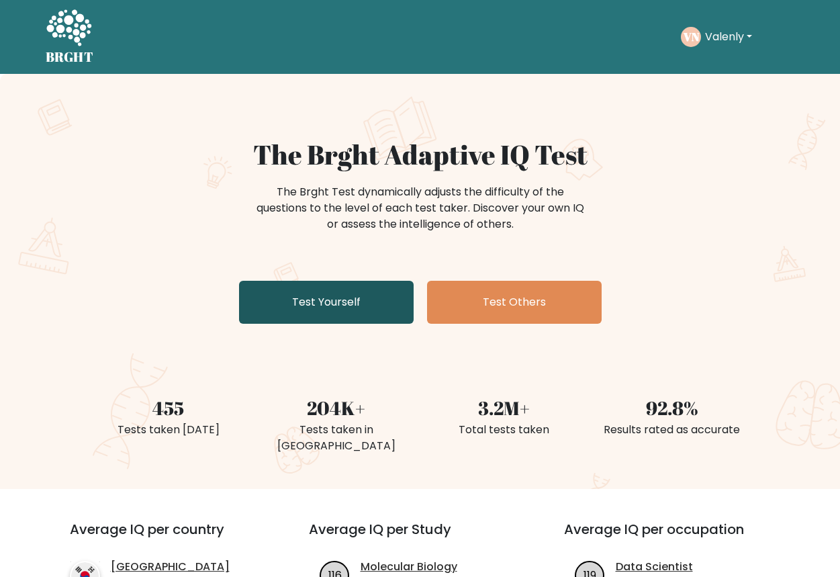
click at [371, 305] on link "Test Yourself" at bounding box center [326, 302] width 175 height 43
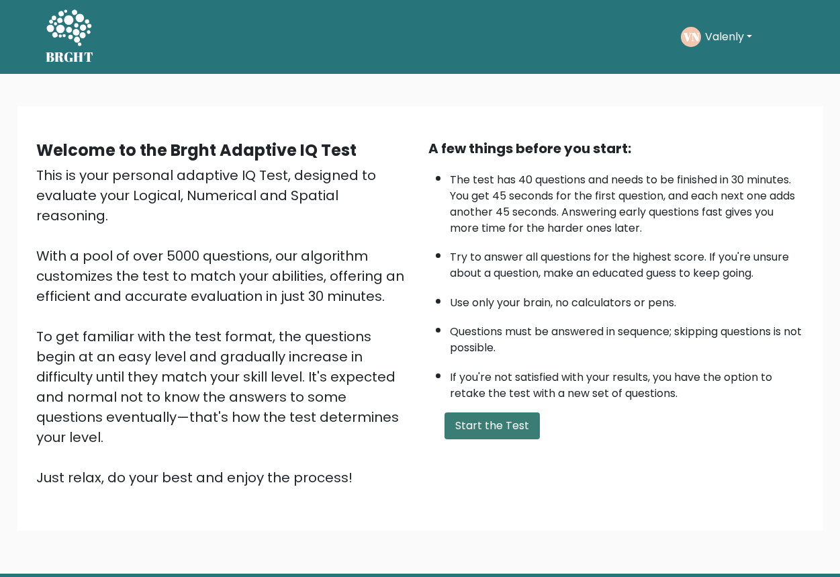
click at [494, 429] on button "Start the Test" at bounding box center [491, 425] width 95 height 27
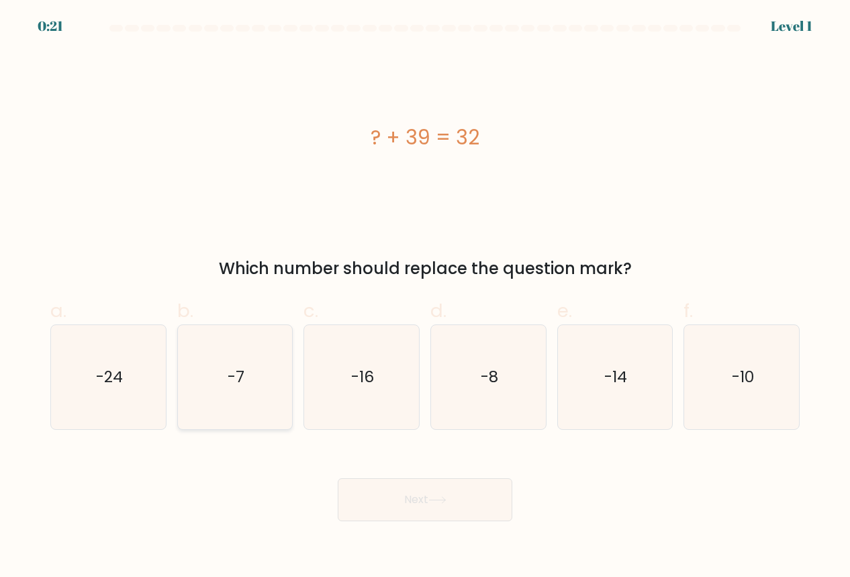
click at [238, 391] on icon "-7" at bounding box center [235, 377] width 104 height 104
click at [425, 297] on input "b. -7" at bounding box center [425, 293] width 1 height 9
radio input "true"
click at [485, 489] on button "Next" at bounding box center [425, 499] width 175 height 43
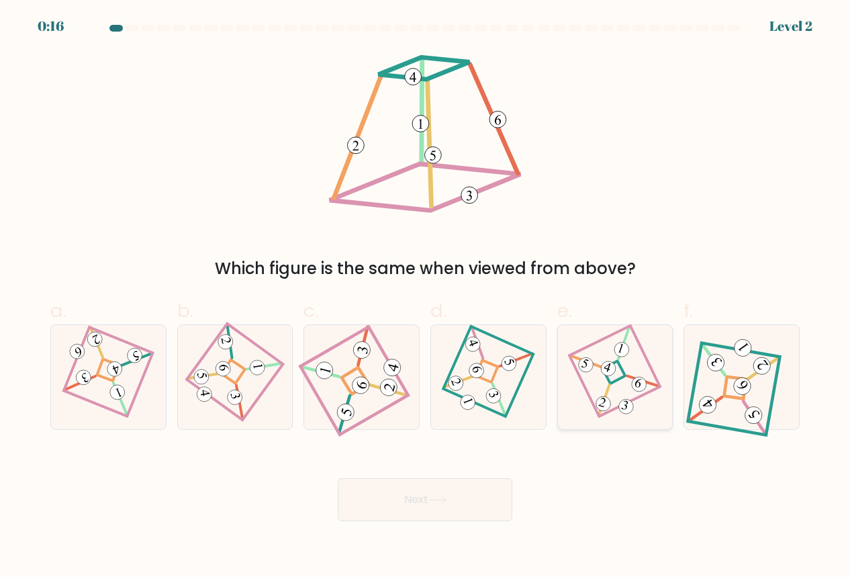
click at [627, 384] on icon at bounding box center [614, 377] width 71 height 83
click at [426, 297] on input "e." at bounding box center [425, 293] width 1 height 9
radio input "true"
click at [449, 504] on button "Next" at bounding box center [425, 499] width 175 height 43
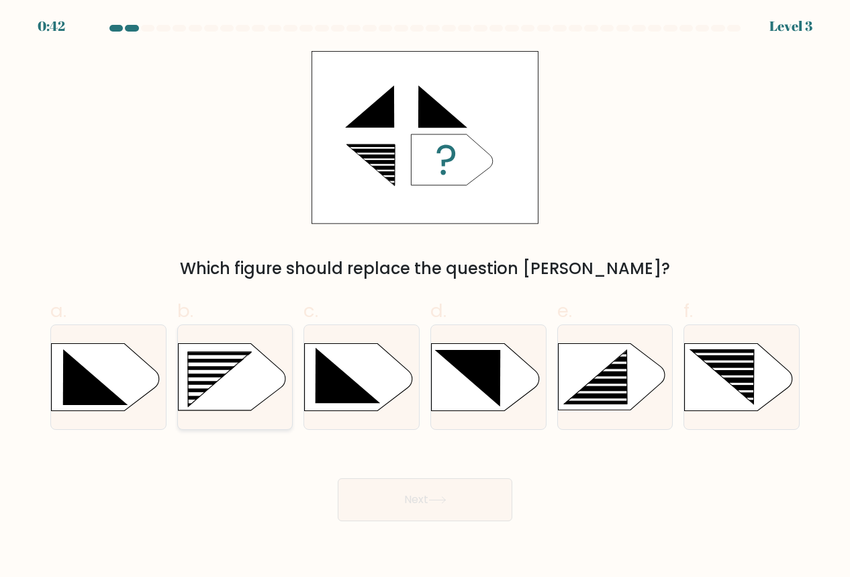
click at [217, 362] on rect at bounding box center [210, 364] width 91 height 4
click at [425, 297] on input "b." at bounding box center [425, 293] width 1 height 9
radio input "true"
click at [400, 499] on button "Next" at bounding box center [425, 499] width 175 height 43
click at [470, 504] on button "Next" at bounding box center [425, 499] width 175 height 43
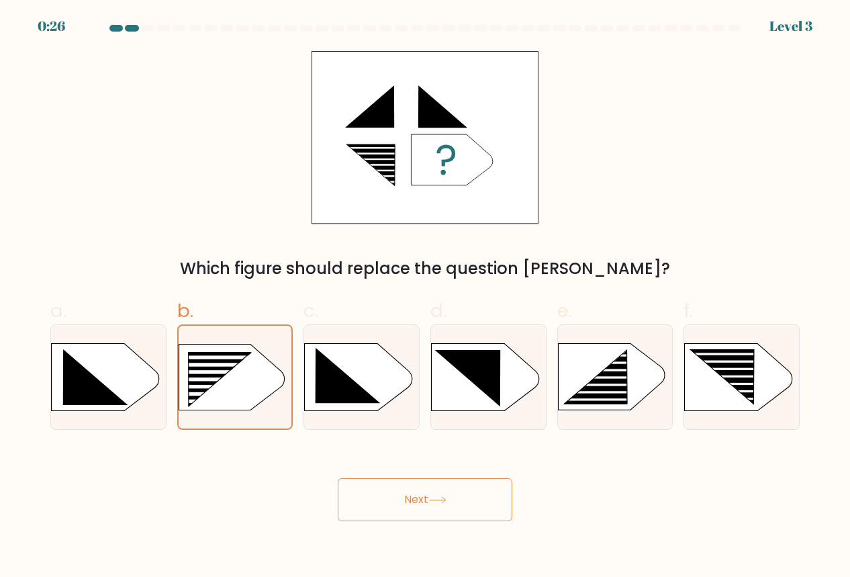
click at [428, 495] on button "Next" at bounding box center [425, 499] width 175 height 43
click at [481, 513] on button "Next" at bounding box center [425, 499] width 175 height 43
click at [240, 364] on rect at bounding box center [211, 363] width 91 height 3
click at [425, 297] on input "b." at bounding box center [425, 293] width 1 height 9
click at [638, 399] on rect at bounding box center [603, 399] width 90 height 3
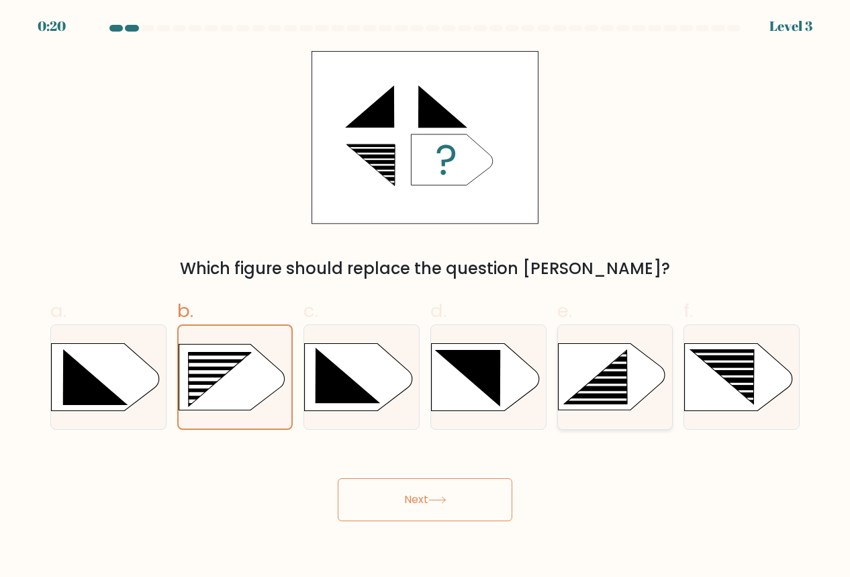
click at [426, 297] on input "e." at bounding box center [425, 293] width 1 height 9
radio input "true"
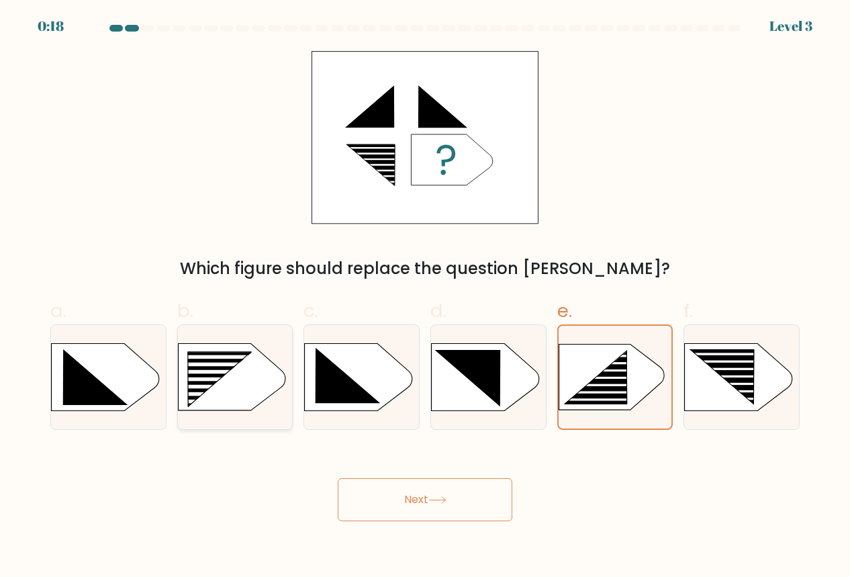
click at [245, 375] on rect at bounding box center [183, 351] width 298 height 227
click at [425, 297] on input "b." at bounding box center [425, 293] width 1 height 9
radio input "true"
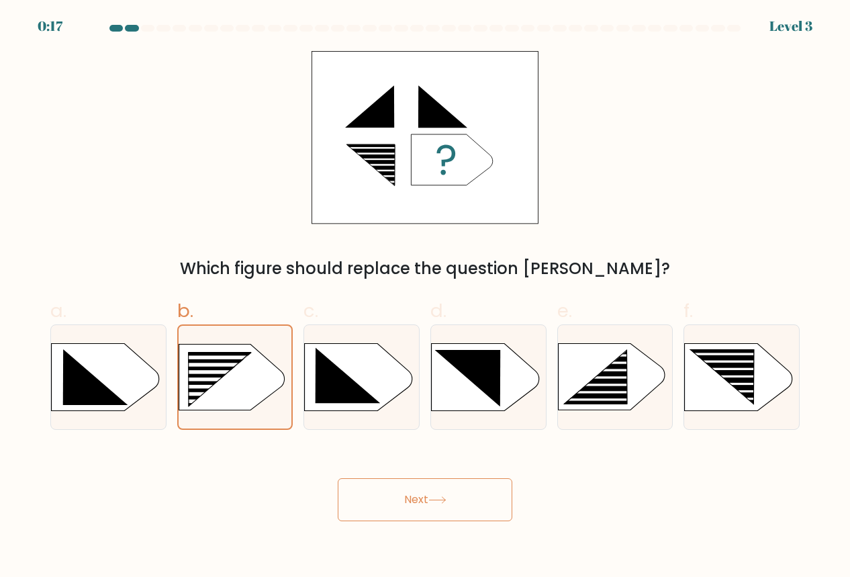
click at [424, 502] on button "Next" at bounding box center [425, 499] width 175 height 43
click at [464, 490] on button "Next" at bounding box center [425, 499] width 175 height 43
